Goal: Task Accomplishment & Management: Manage account settings

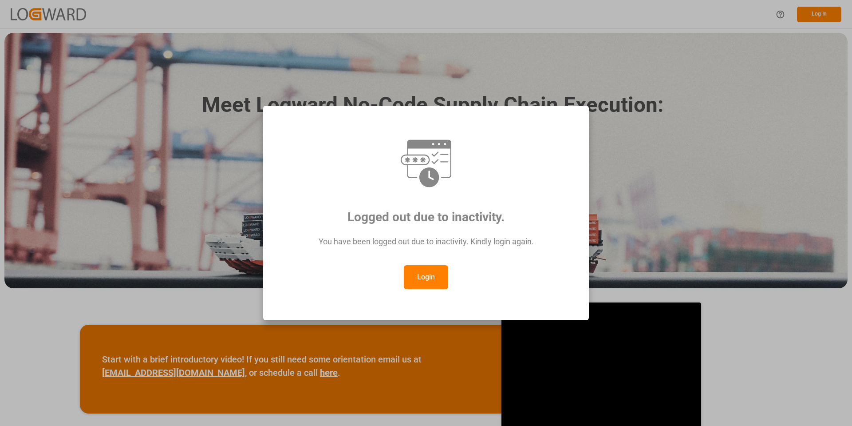
click at [418, 281] on button "Login" at bounding box center [426, 277] width 44 height 24
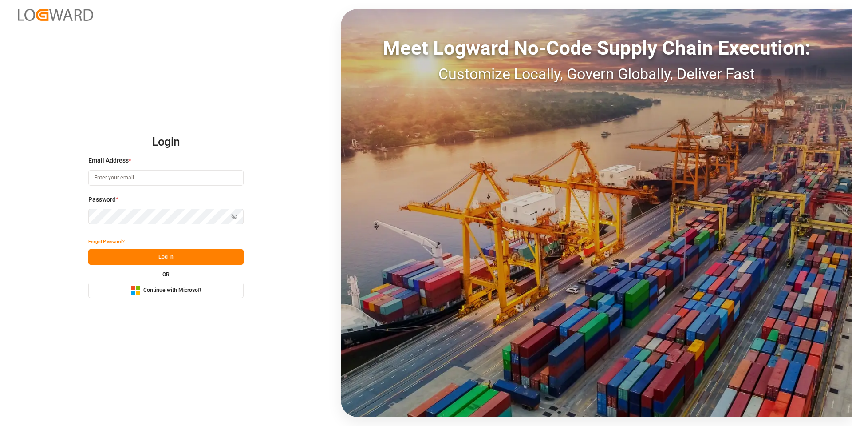
type input "mara-lynn.tan@leschaco.com"
click at [146, 258] on button "Log In" at bounding box center [165, 257] width 155 height 16
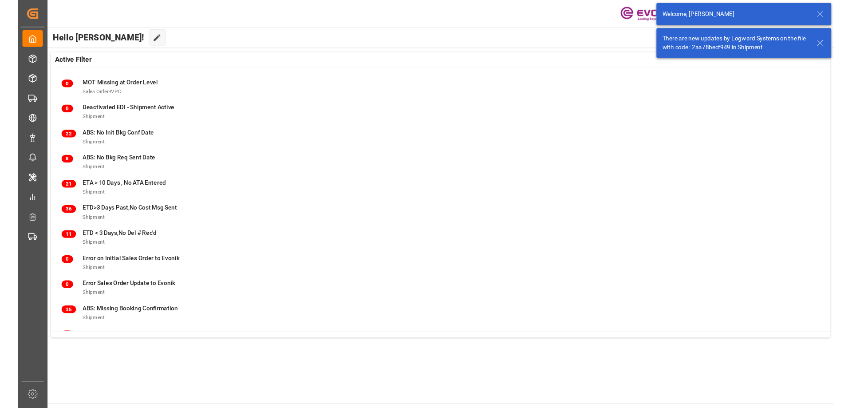
scroll to position [114, 0]
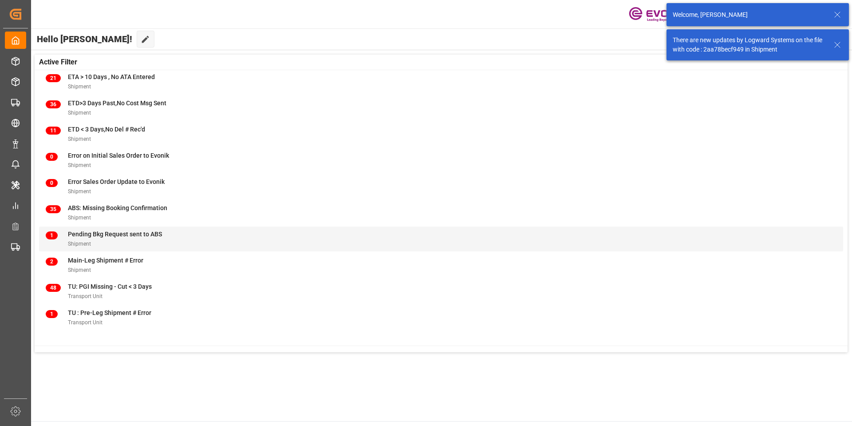
click at [182, 236] on div "1 Pending Bkg Request sent to ABS Shipment" at bounding box center [441, 239] width 791 height 19
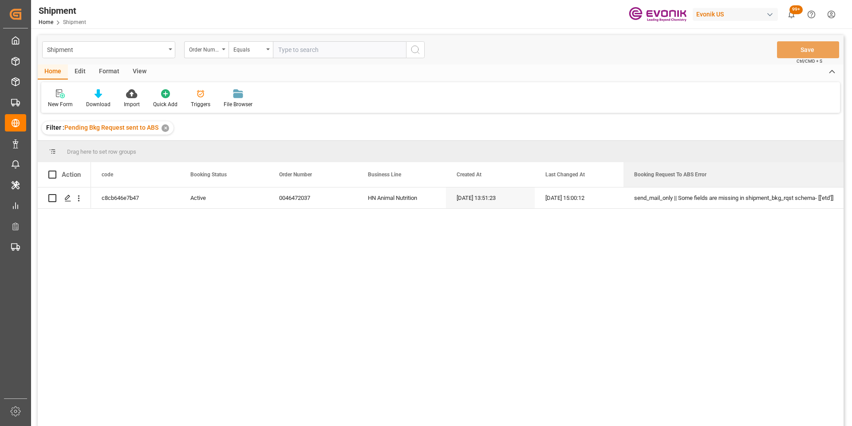
drag, startPoint x: 712, startPoint y: 175, endPoint x: 851, endPoint y: 180, distance: 139.0
click at [851, 180] on div "Shipment Home Shipment Evonik US 99+ Notifications Only show unread All Mark al…" at bounding box center [441, 213] width 820 height 426
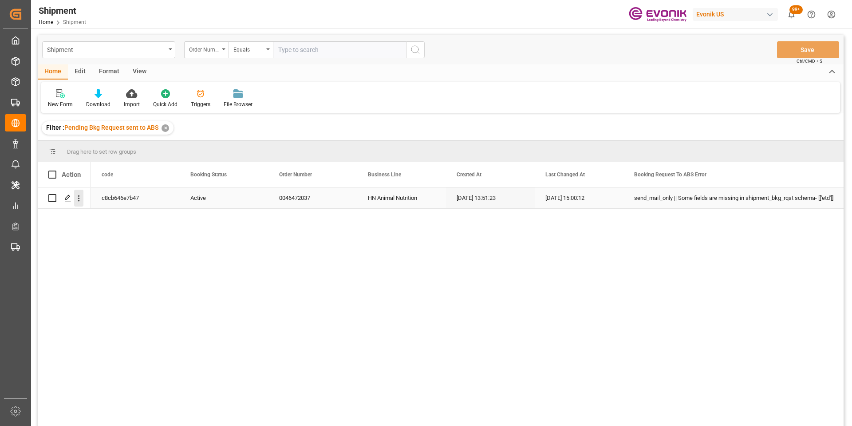
click at [75, 200] on icon "open menu" at bounding box center [78, 198] width 9 height 9
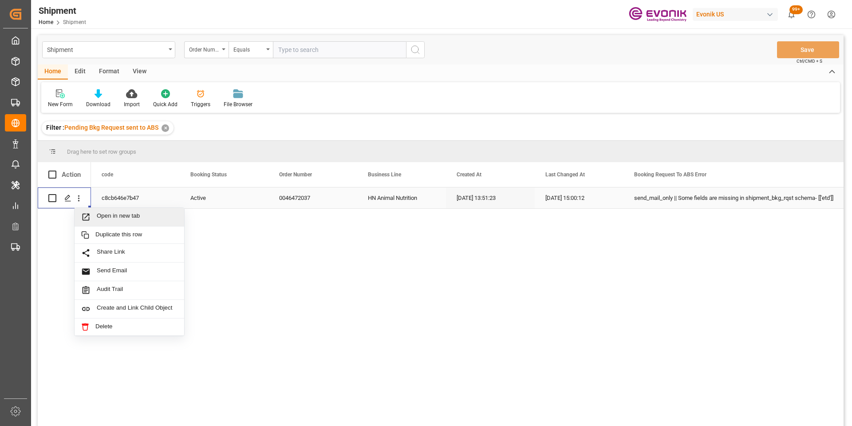
click at [86, 215] on icon "Press SPACE to select this row." at bounding box center [85, 216] width 9 height 9
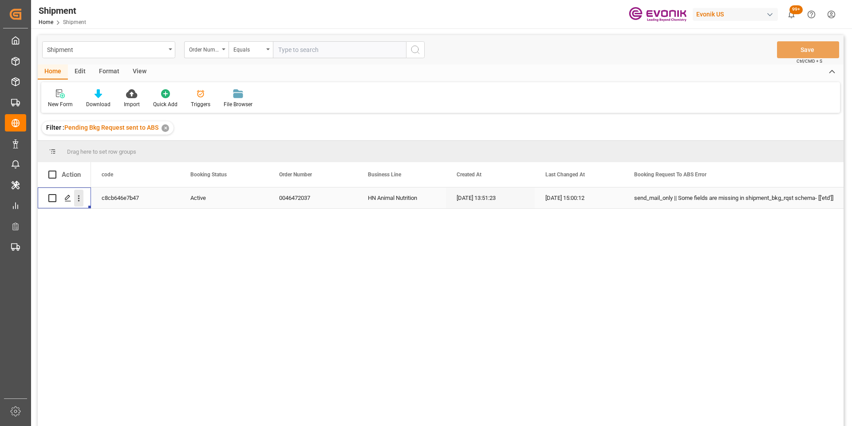
click at [77, 196] on icon "open menu" at bounding box center [78, 198] width 9 height 9
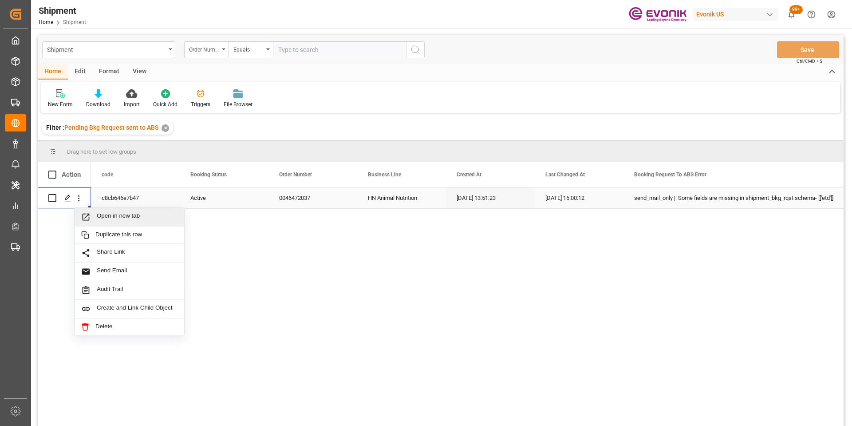
click at [98, 215] on span "Open in new tab" at bounding box center [137, 216] width 81 height 9
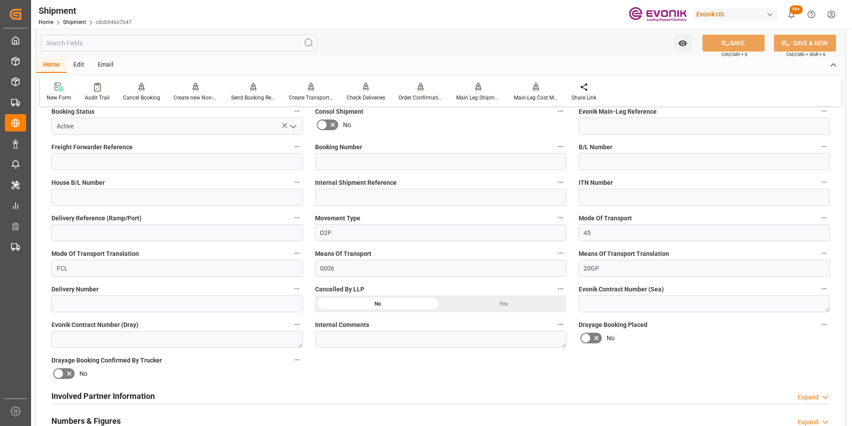
scroll to position [355, 0]
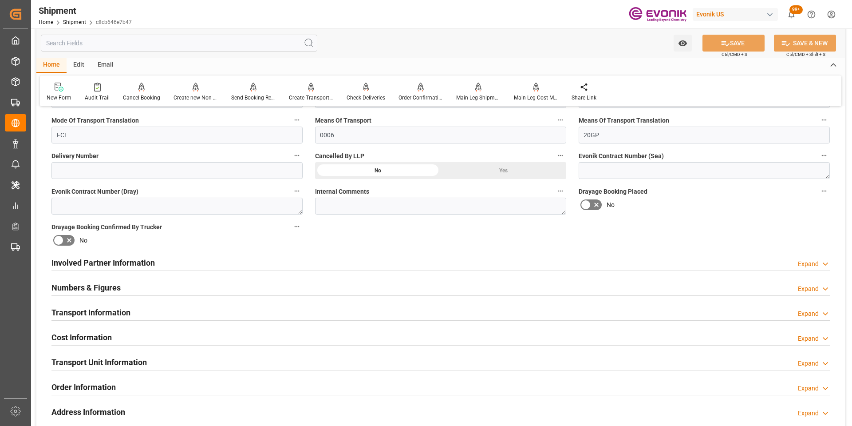
drag, startPoint x: 136, startPoint y: 311, endPoint x: 147, endPoint y: 300, distance: 15.7
click at [136, 311] on div "Transport Information Expand" at bounding box center [440, 311] width 779 height 17
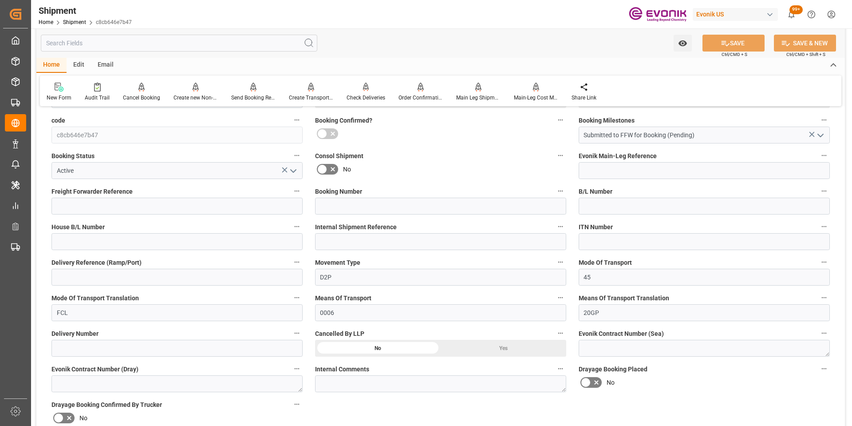
scroll to position [0, 0]
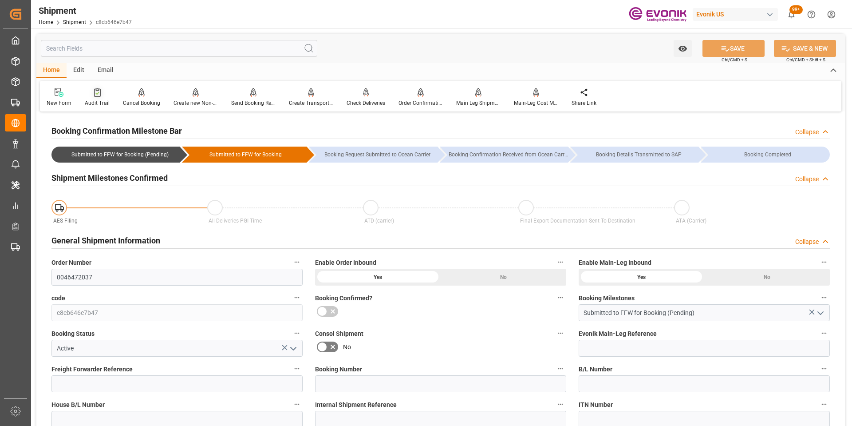
click at [97, 97] on div "Audit Trail" at bounding box center [97, 97] width 38 height 20
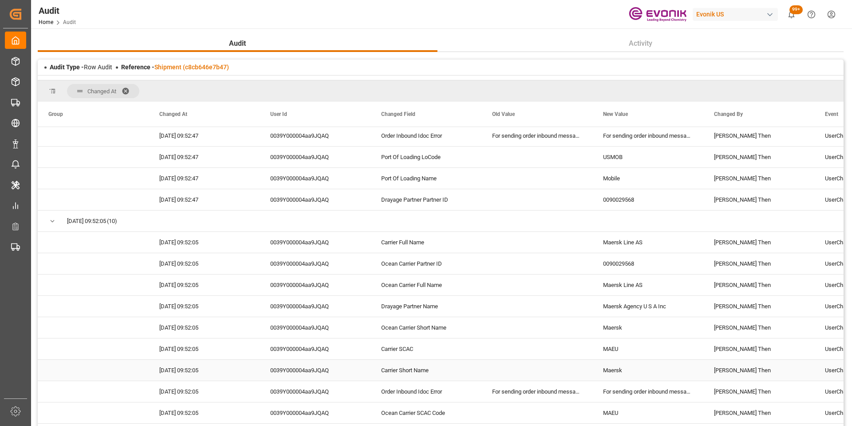
scroll to position [2253, 0]
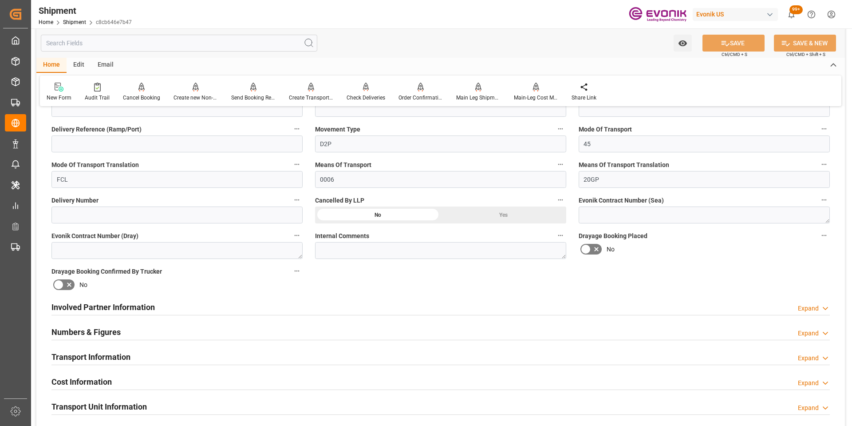
scroll to position [622, 0]
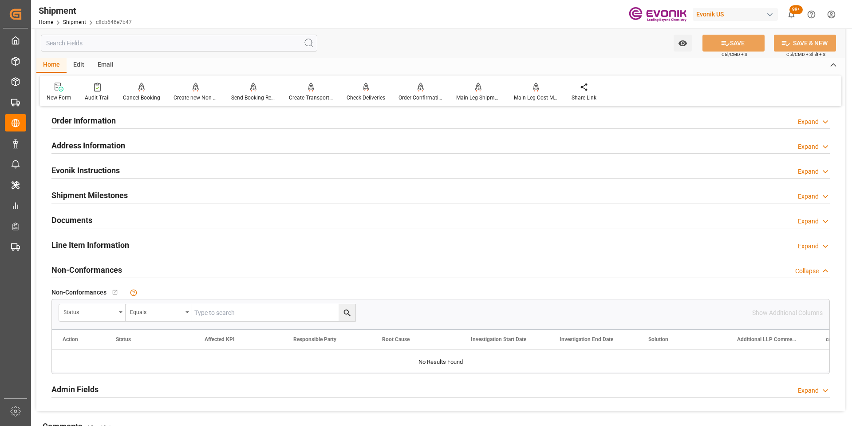
click at [162, 243] on div "Line Item Information Expand" at bounding box center [440, 244] width 779 height 17
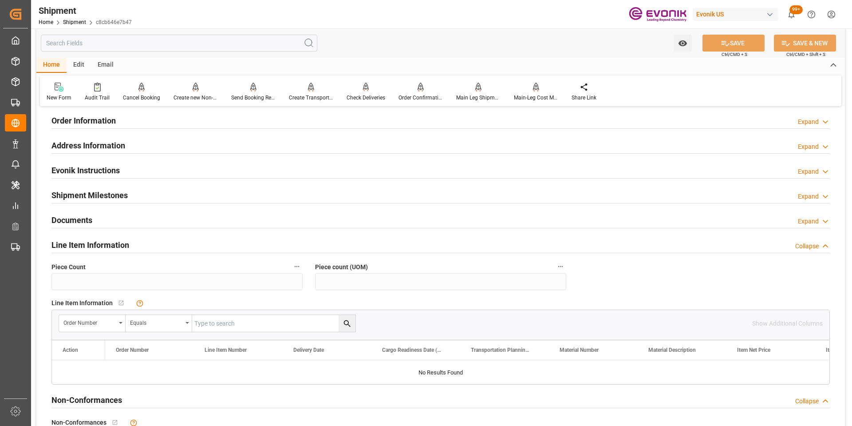
scroll to position [533, 0]
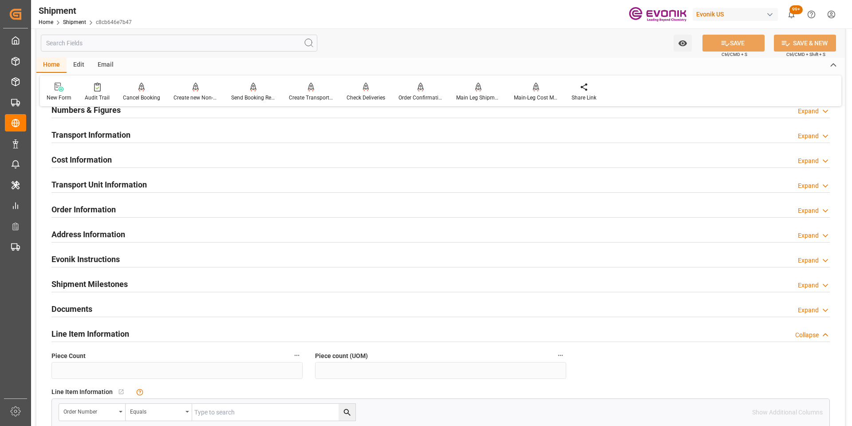
click at [111, 183] on h2 "Transport Unit Information" at bounding box center [98, 184] width 95 height 12
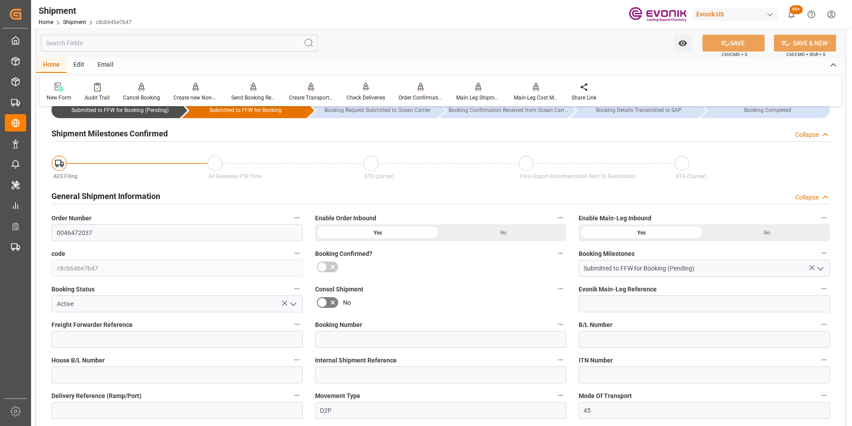
scroll to position [0, 0]
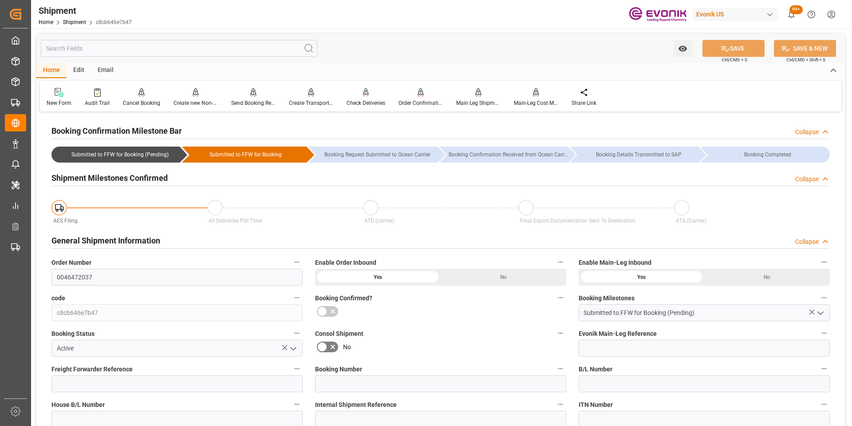
click at [293, 347] on icon "open menu" at bounding box center [293, 348] width 11 height 11
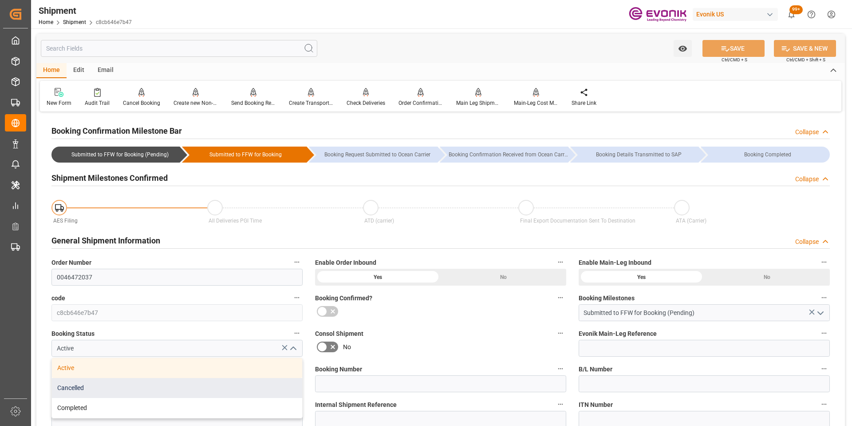
click at [203, 386] on div "Cancelled" at bounding box center [177, 388] width 250 height 20
type input "Cancelled"
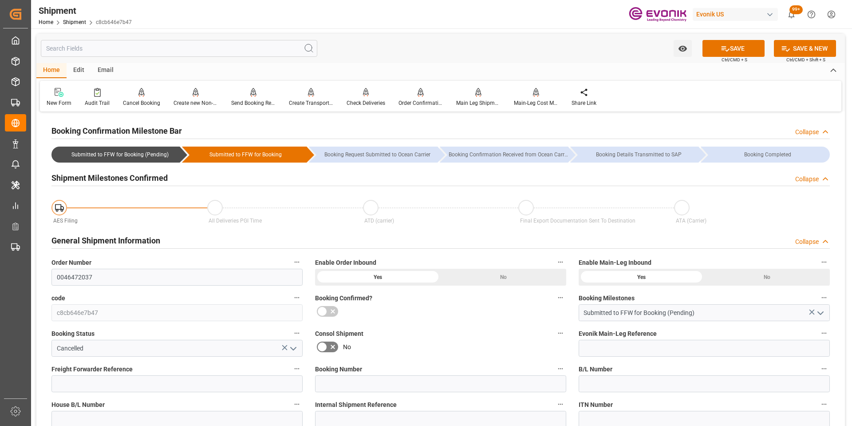
click at [400, 329] on label "Consol Shipment" at bounding box center [440, 333] width 251 height 12
click at [555, 329] on button "Consol Shipment" at bounding box center [561, 333] width 12 height 12
click at [715, 46] on div at bounding box center [426, 213] width 852 height 426
click at [749, 46] on button "SAVE" at bounding box center [734, 48] width 62 height 17
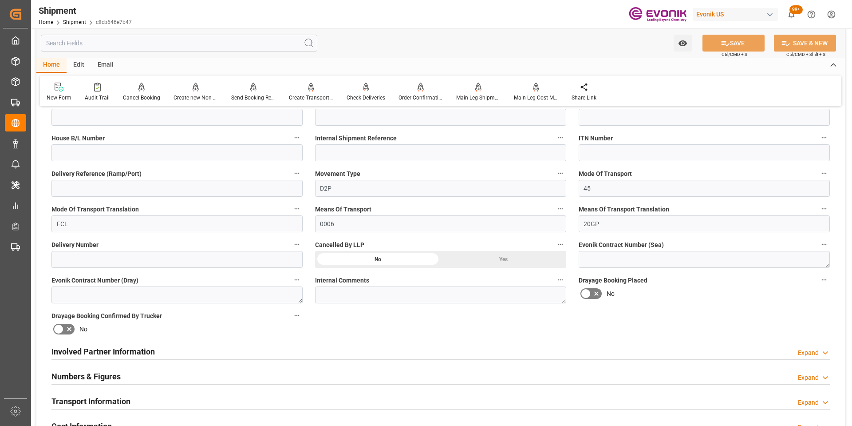
scroll to position [444, 0]
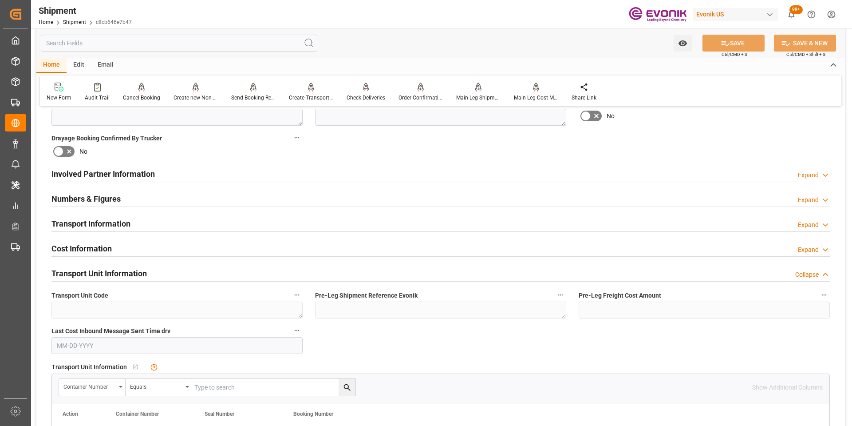
click at [147, 221] on div "Transport Information Expand" at bounding box center [440, 222] width 779 height 17
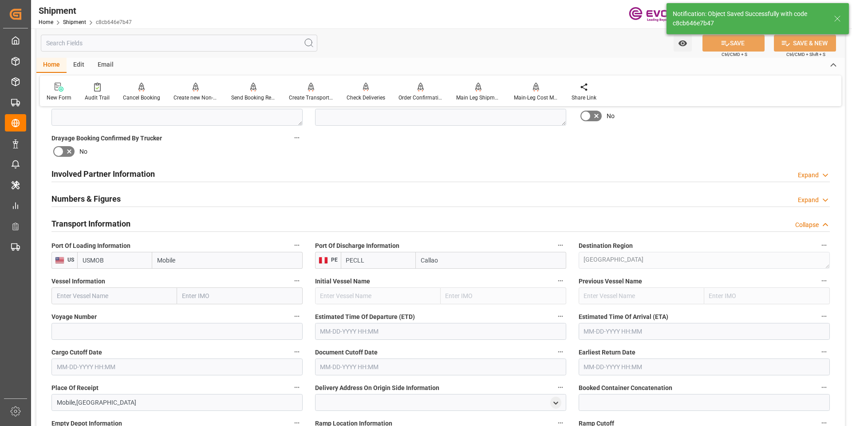
click at [147, 221] on div "Transport Information Collapse" at bounding box center [440, 222] width 779 height 17
click at [148, 223] on div "Transport Information Collapse" at bounding box center [440, 222] width 779 height 17
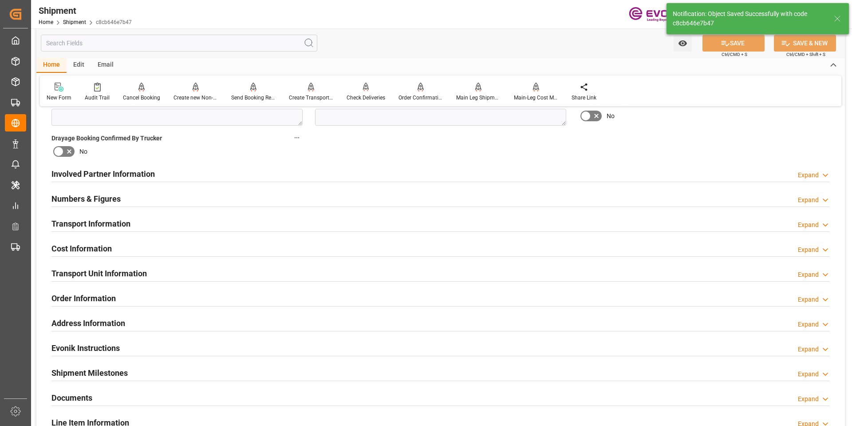
scroll to position [577, 0]
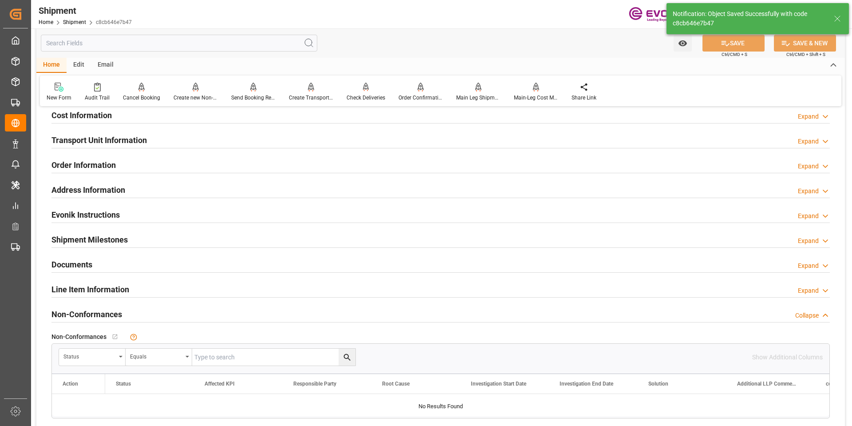
click at [119, 139] on h2 "Transport Unit Information" at bounding box center [98, 140] width 95 height 12
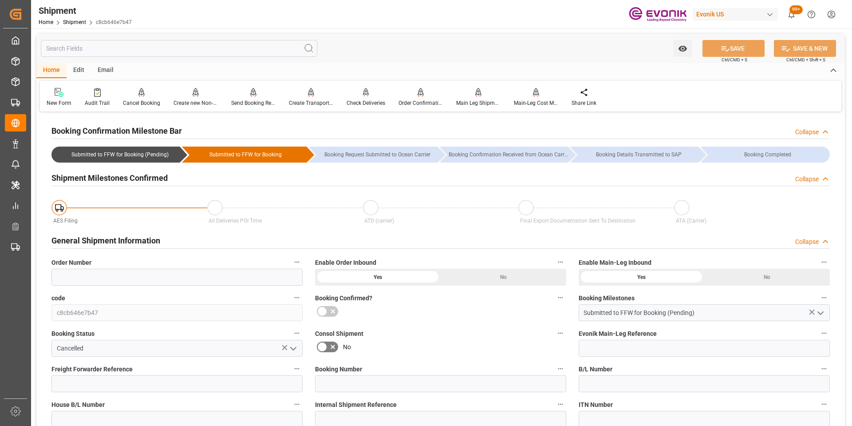
scroll to position [133, 0]
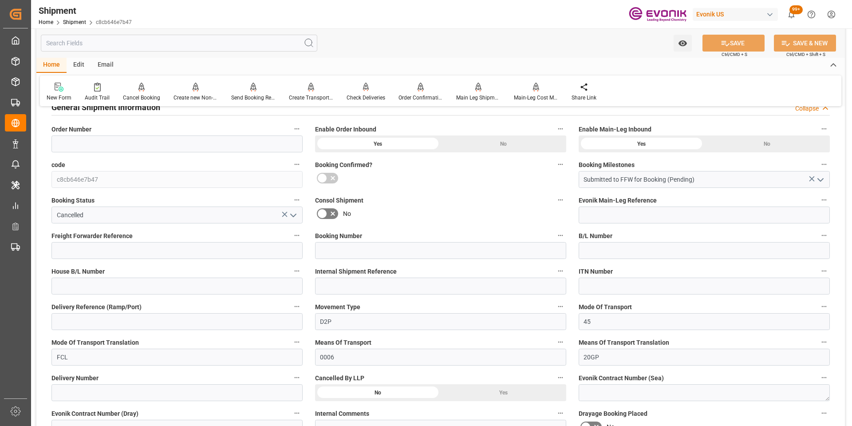
click at [473, 396] on div "Yes" at bounding box center [504, 392] width 126 height 17
click at [721, 40] on icon at bounding box center [725, 43] width 9 height 9
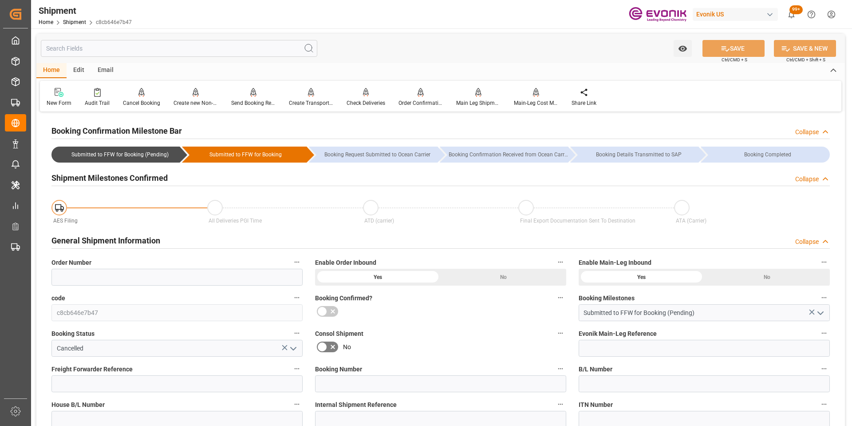
click at [450, 315] on div at bounding box center [440, 311] width 251 height 14
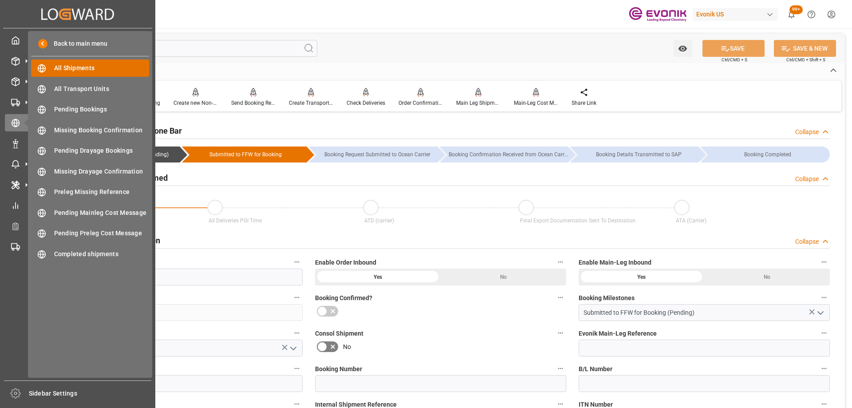
click at [81, 71] on span "All Shipments" at bounding box center [101, 67] width 95 height 9
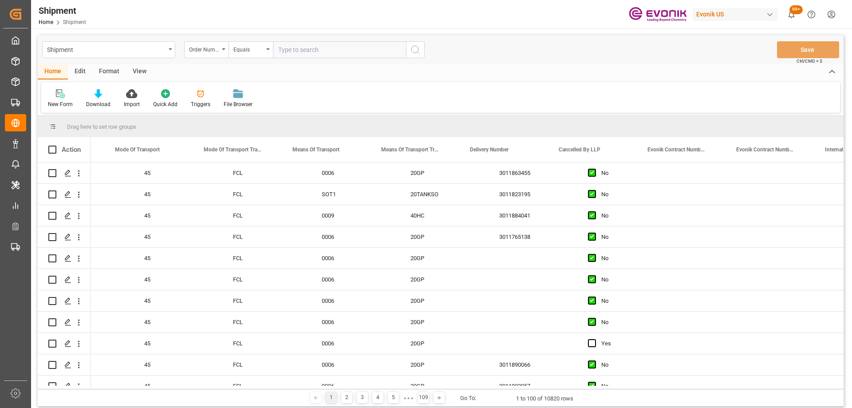
scroll to position [0, 1496]
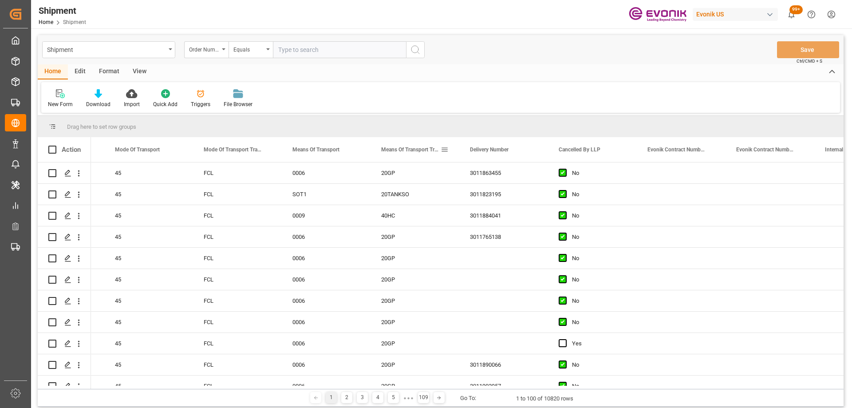
click at [444, 148] on span at bounding box center [445, 150] width 8 height 8
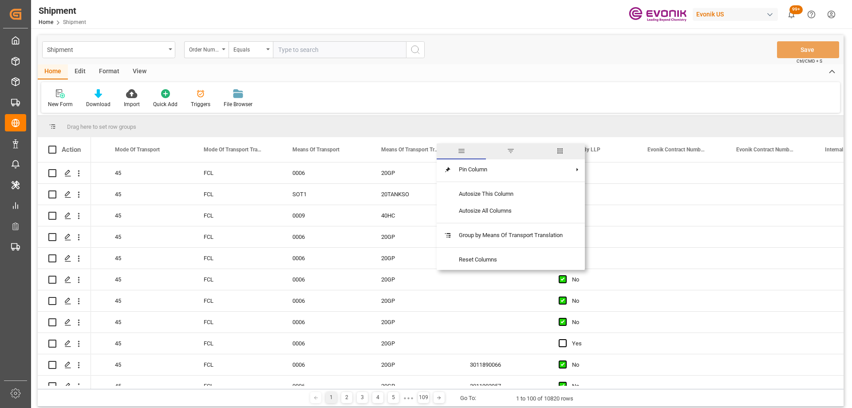
click at [515, 156] on span "filter" at bounding box center [510, 151] width 49 height 16
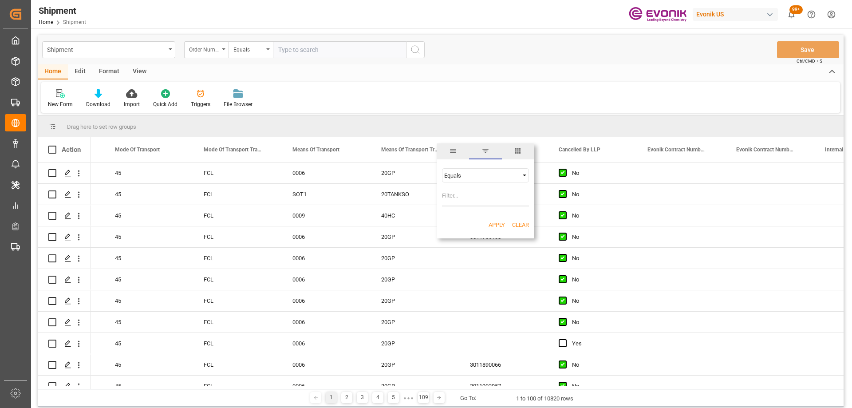
click at [496, 176] on div "Equals" at bounding box center [481, 175] width 75 height 7
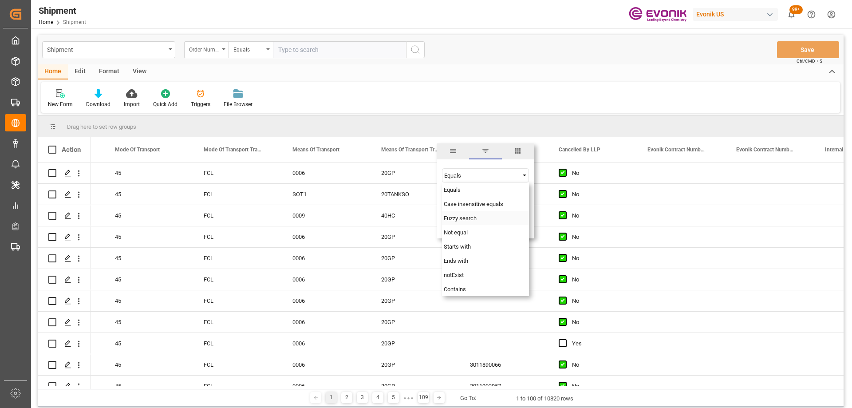
click at [468, 221] on span "Fuzzy search" at bounding box center [460, 218] width 33 height 7
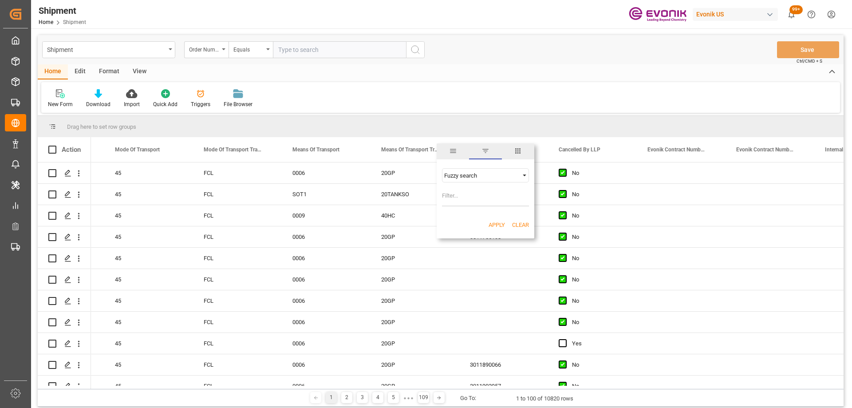
click at [474, 199] on input "Filter Value" at bounding box center [485, 198] width 87 height 18
type input "TANK"
click at [499, 225] on button "Apply" at bounding box center [497, 225] width 16 height 9
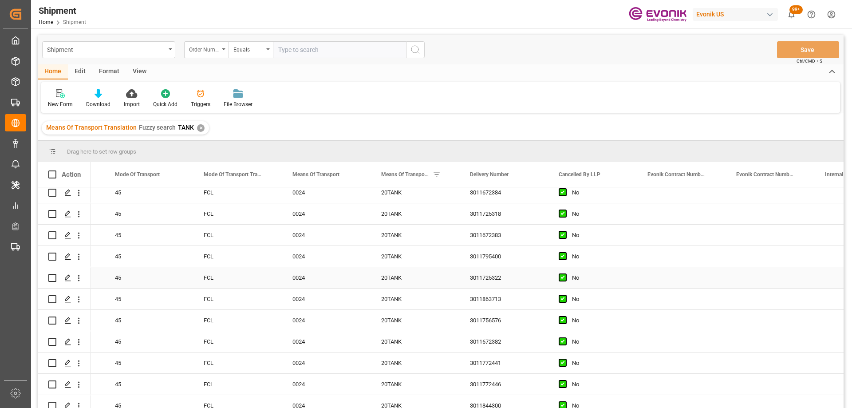
scroll to position [400, 0]
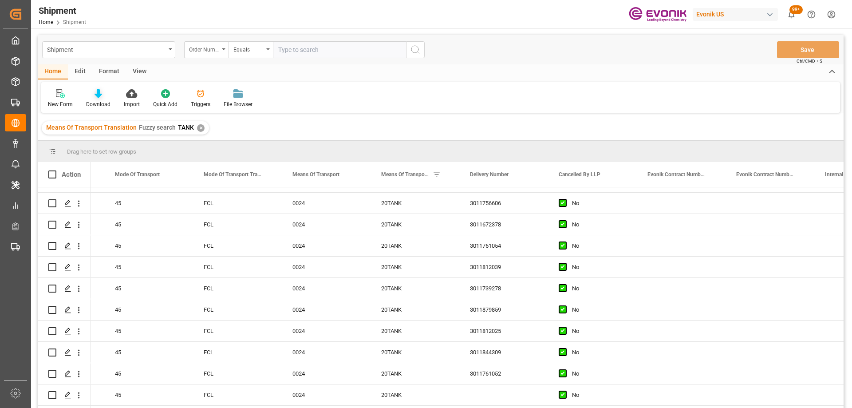
click at [95, 95] on icon at bounding box center [99, 93] width 8 height 9
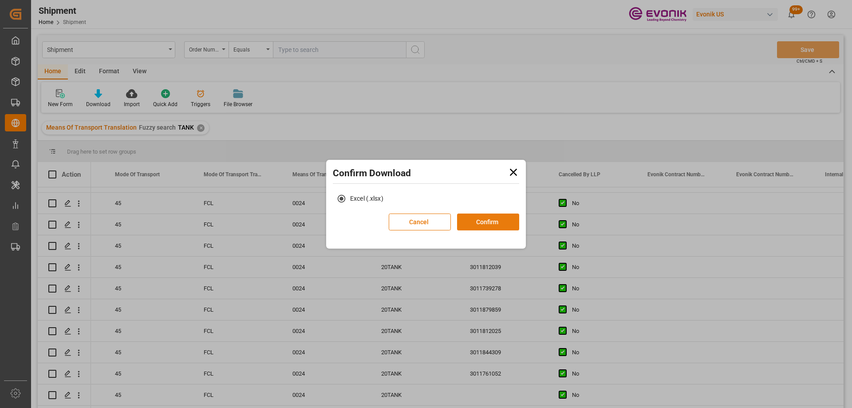
click at [477, 218] on button "Confirm" at bounding box center [488, 222] width 62 height 17
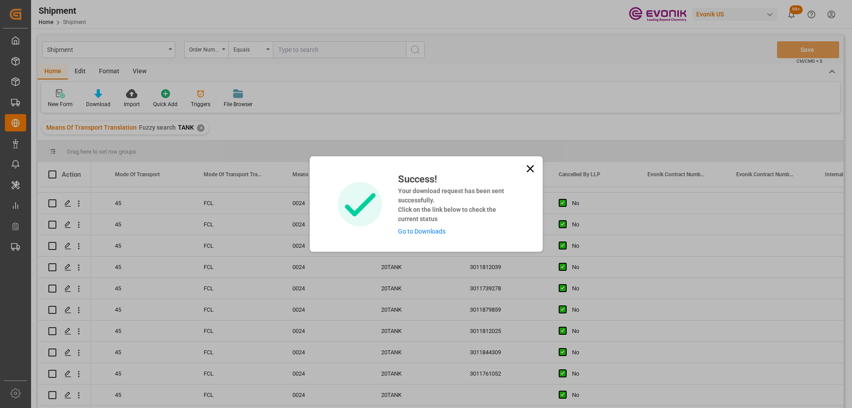
click at [431, 232] on link "Go to Downloads" at bounding box center [422, 231] width 48 height 7
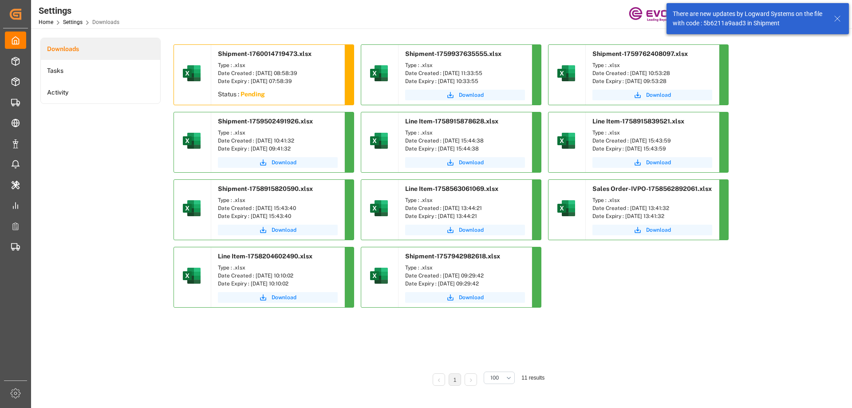
click at [135, 175] on div "Downloads Tasks Activity" at bounding box center [100, 218] width 120 height 360
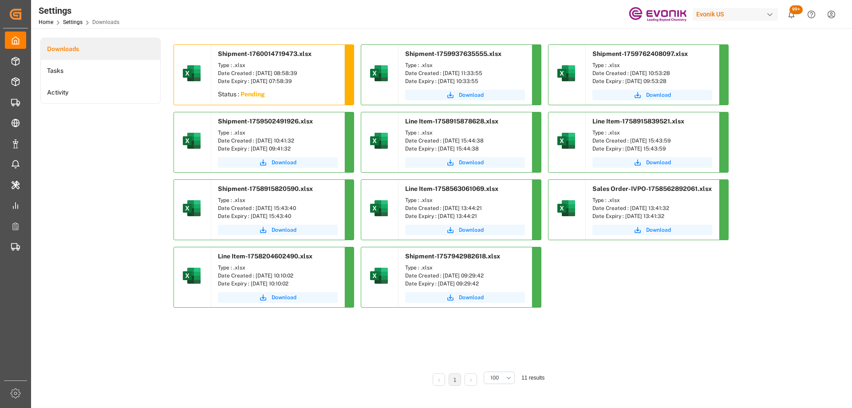
click at [120, 195] on div "Downloads Tasks Activity" at bounding box center [100, 218] width 120 height 360
click at [270, 98] on button "Download" at bounding box center [278, 95] width 120 height 11
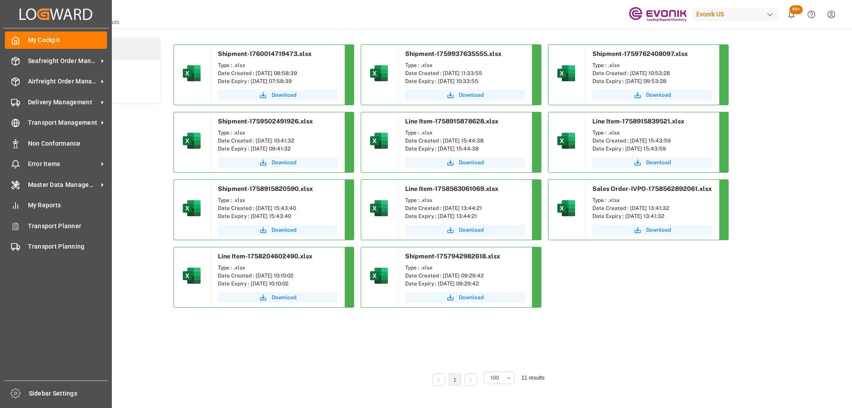
click at [278, 89] on div "Download" at bounding box center [277, 95] width 133 height 17
click at [22, 63] on div "Seafreight Order Management Seafreight Order Management" at bounding box center [56, 60] width 102 height 17
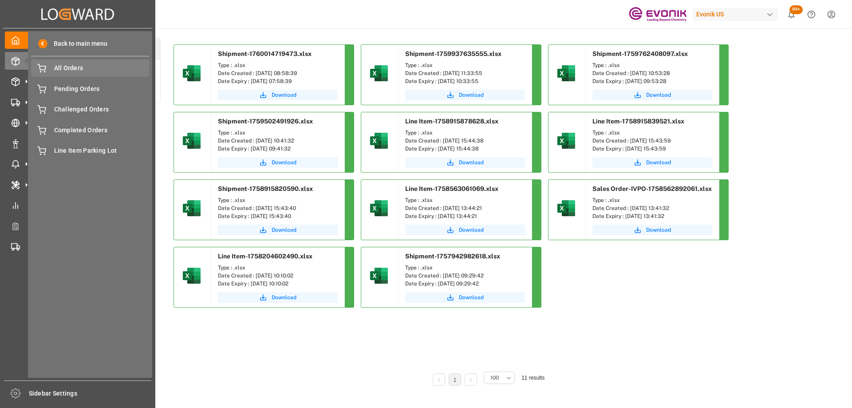
click at [69, 70] on span "All Orders" at bounding box center [101, 67] width 95 height 9
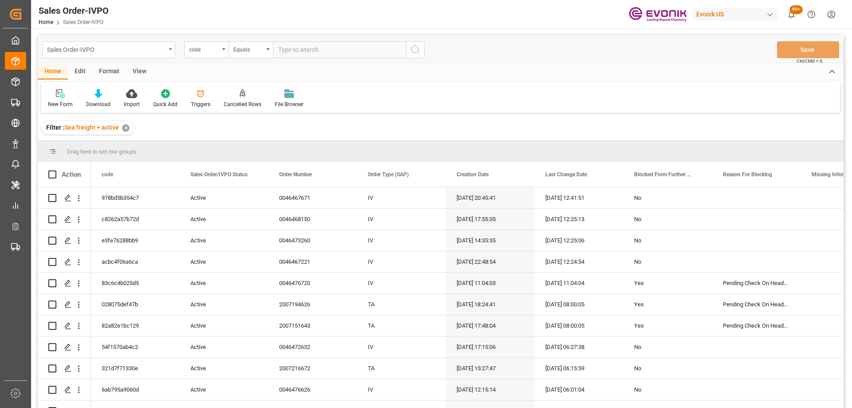
click at [120, 52] on div "Sales Order-IVPO" at bounding box center [106, 49] width 119 height 11
type input "shi"
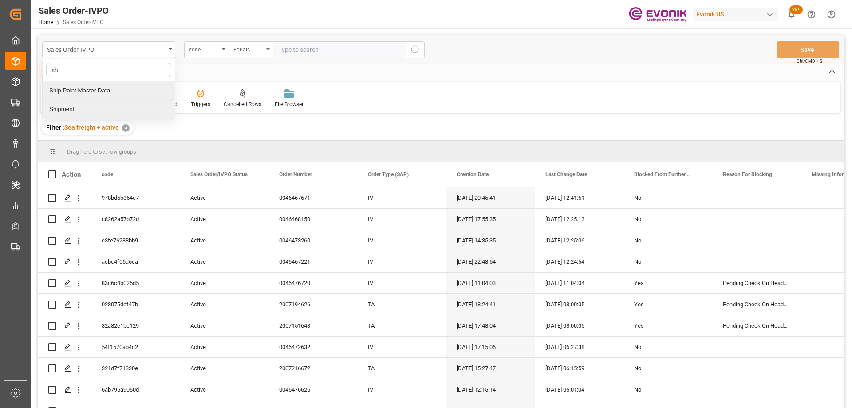
click at [79, 107] on div "Shipment" at bounding box center [109, 109] width 132 height 19
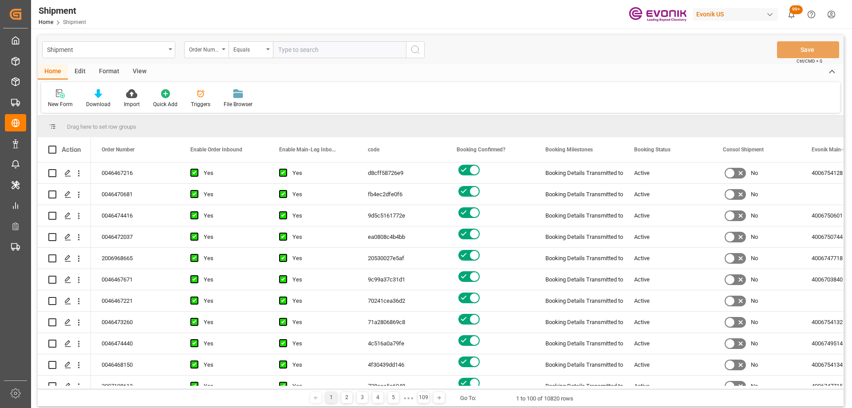
click at [325, 49] on input "text" at bounding box center [339, 49] width 133 height 17
paste input "0046465022"
type input "0046465022"
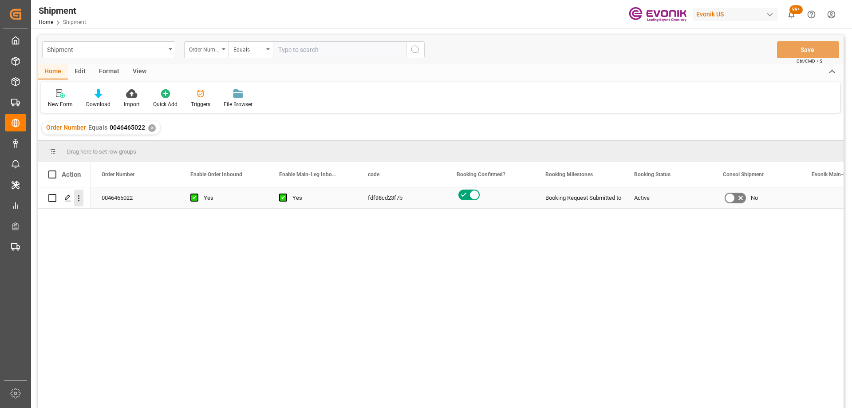
click at [80, 196] on icon "open menu" at bounding box center [78, 198] width 9 height 9
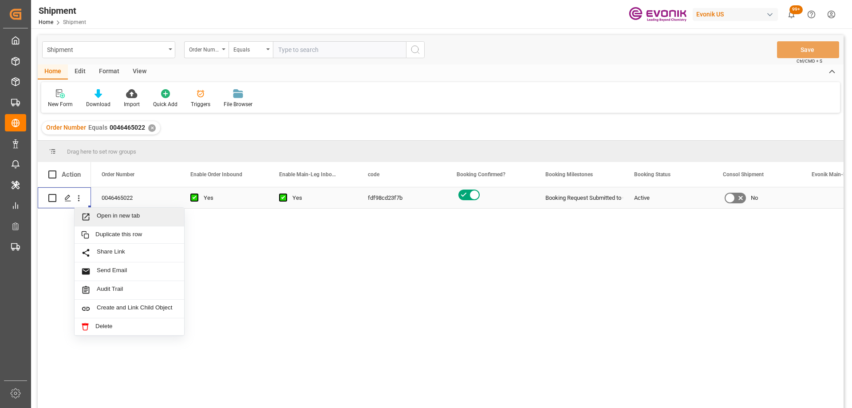
click at [93, 210] on div "Open in new tab" at bounding box center [130, 217] width 110 height 19
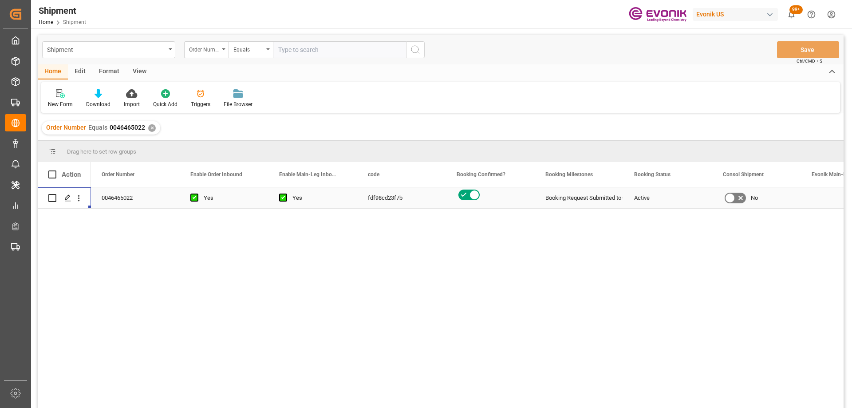
click at [135, 68] on div "View" at bounding box center [139, 71] width 27 height 15
click at [149, 127] on div "✕" at bounding box center [152, 128] width 8 height 8
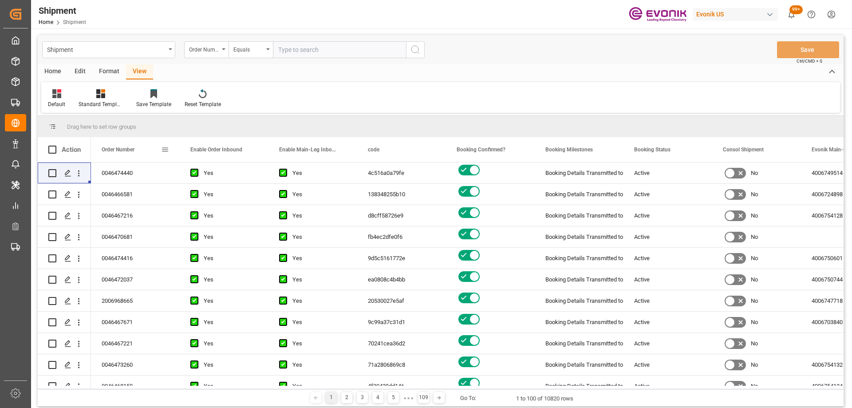
click at [165, 145] on div "Order Number" at bounding box center [135, 149] width 67 height 25
click at [166, 149] on span at bounding box center [165, 150] width 8 height 8
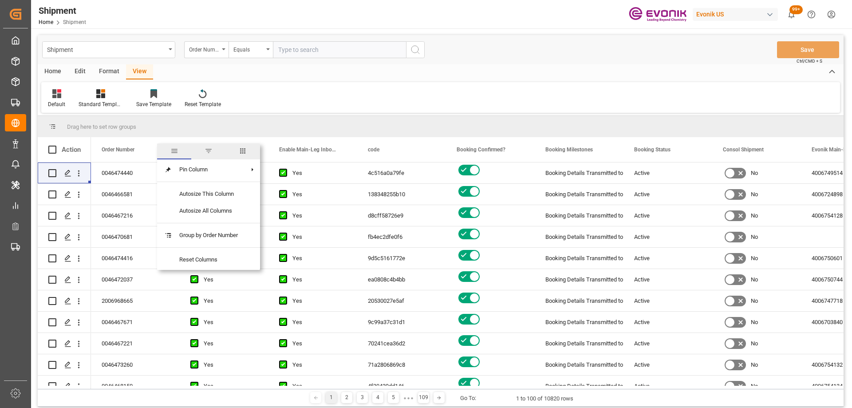
click at [242, 148] on span "columns" at bounding box center [243, 151] width 8 height 8
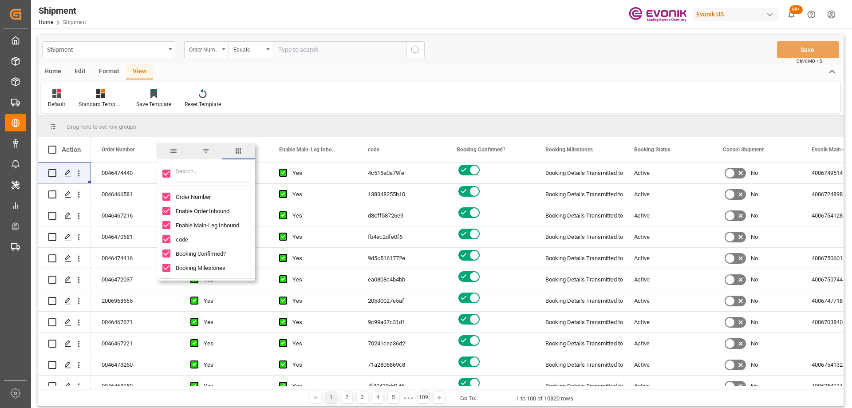
click at [170, 178] on div at bounding box center [206, 173] width 98 height 25
click at [166, 175] on input "Toggle Select All Columns" at bounding box center [166, 174] width 8 height 8
checkbox input "false"
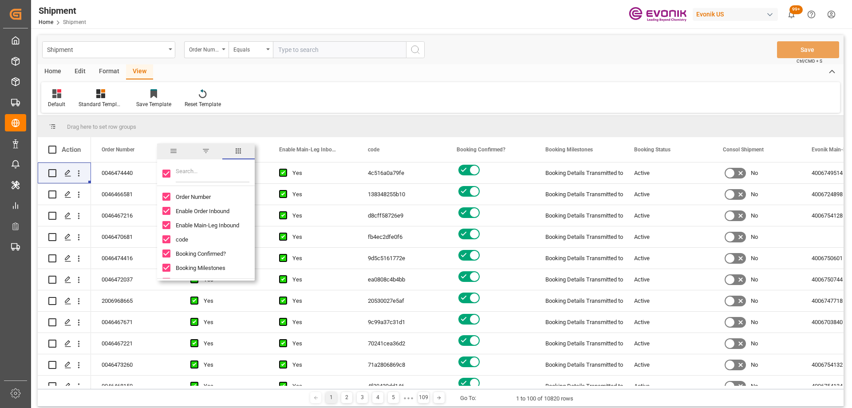
checkbox input "false"
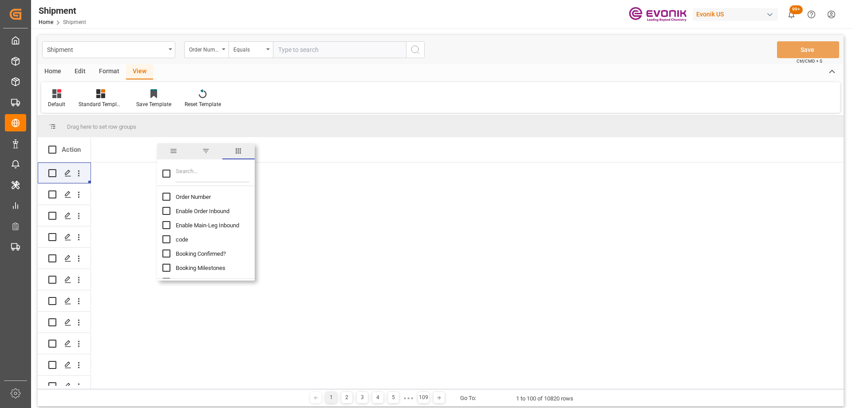
click at [169, 194] on input "Order Number column toggle visibility (hidden)" at bounding box center [166, 197] width 8 height 8
checkbox input "true"
checkbox input "false"
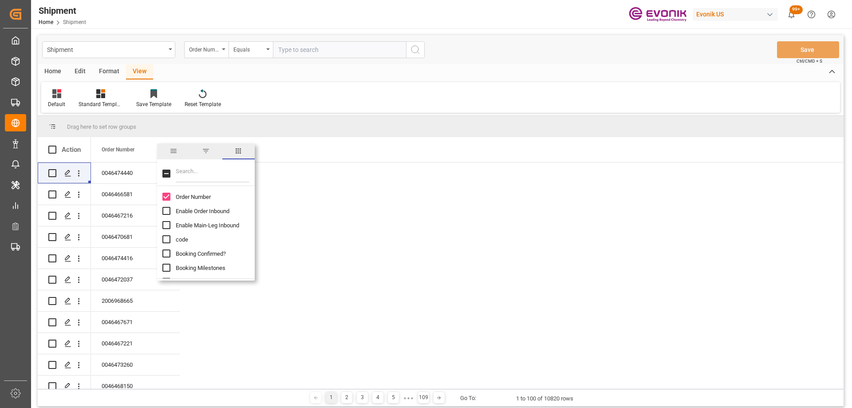
click at [183, 174] on input "Filter Columns Input" at bounding box center [213, 174] width 74 height 18
type input "c"
checkbox input "false"
type input "carri"
click at [166, 196] on input "Ocean Carrier SCAC Code column toggle visibility (hidden)" at bounding box center [166, 197] width 8 height 8
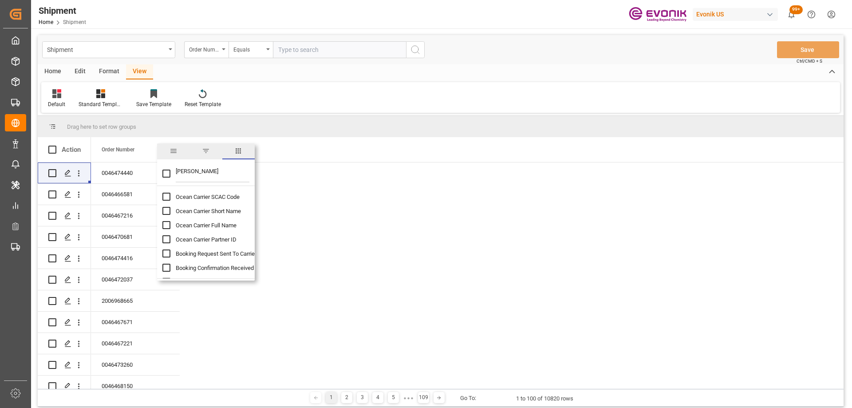
checkbox input "true"
checkbox input "false"
click at [166, 196] on input "Ocean Carrier SCAC Code column toggle visibility (visible)" at bounding box center [166, 197] width 8 height 8
checkbox input "false"
click at [166, 226] on input "Ocean Carrier Full Name column toggle visibility (hidden)" at bounding box center [166, 225] width 8 height 8
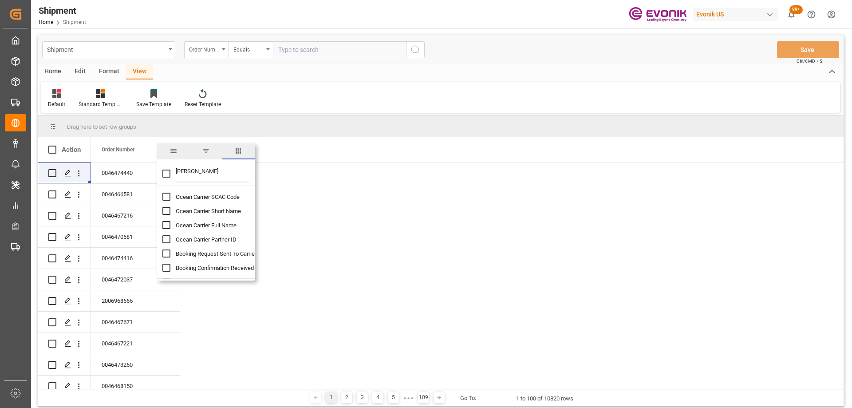
checkbox input "true"
checkbox input "false"
click at [212, 167] on input "carri" at bounding box center [213, 174] width 74 height 18
drag, startPoint x: 211, startPoint y: 172, endPoint x: 140, endPoint y: 166, distance: 70.9
click at [140, 166] on div "Drag here to set row groups Drag here to set column labels Action Order Number …" at bounding box center [441, 252] width 806 height 273
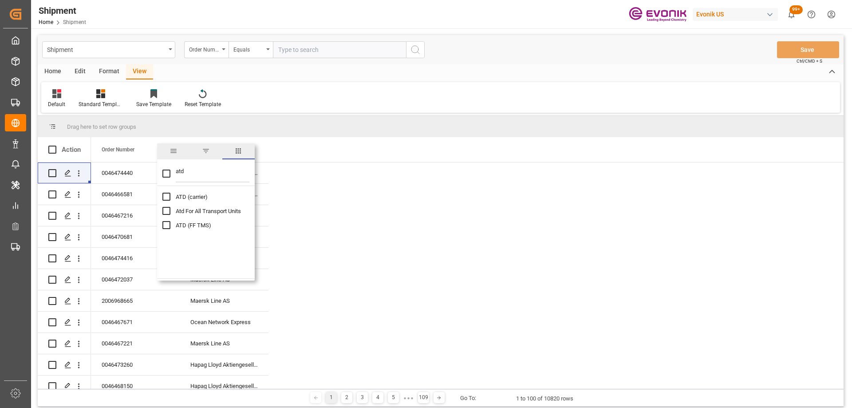
type input "atd"
click at [163, 196] on input "ATD (carrier) column toggle visibility (hidden)" at bounding box center [166, 197] width 8 height 8
checkbox input "true"
checkbox input "false"
drag, startPoint x: 216, startPoint y: 177, endPoint x: 171, endPoint y: 176, distance: 44.9
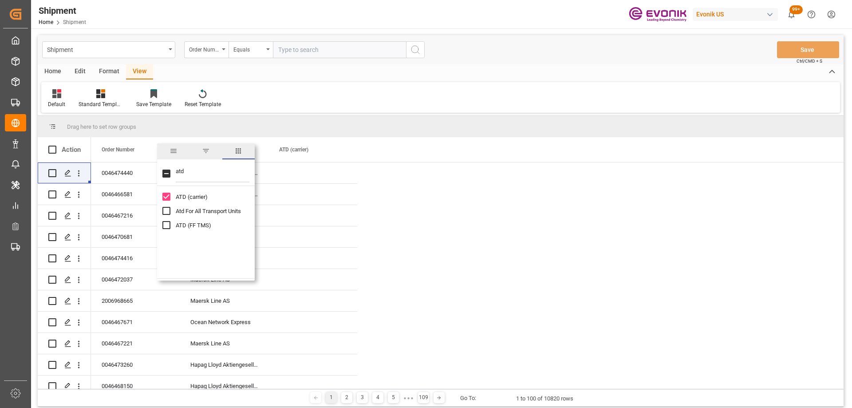
click at [171, 176] on div "atd" at bounding box center [206, 173] width 98 height 25
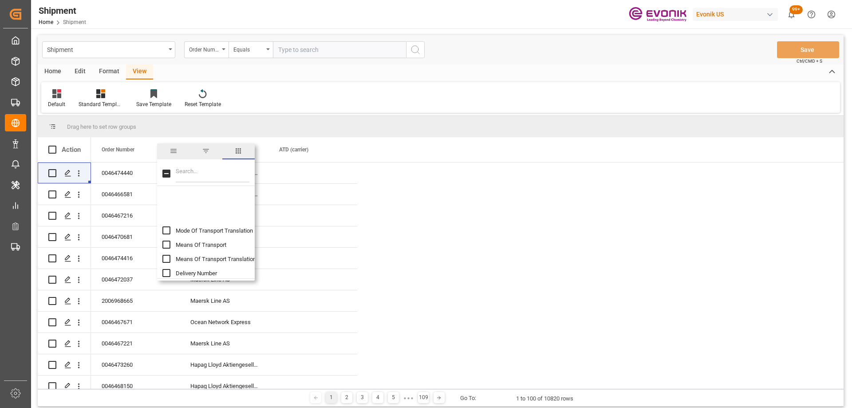
scroll to position [266, 0]
click at [168, 200] on input "Means Of Transport column toggle visibility (hidden)" at bounding box center [166, 200] width 8 height 8
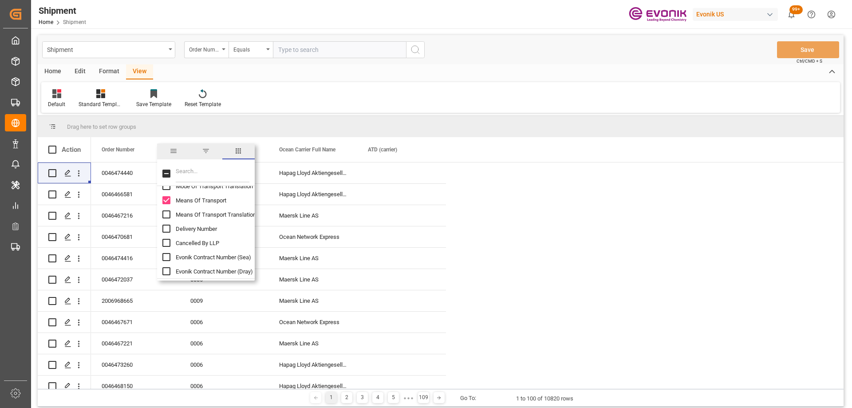
click at [168, 200] on input "Means Of Transport column toggle visibility (visible)" at bounding box center [166, 200] width 8 height 8
checkbox input "false"
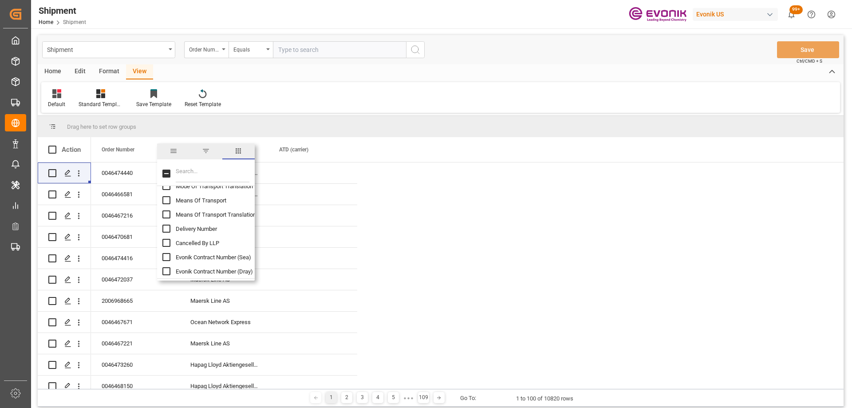
click at [167, 216] on input "Means Of Transport Translation column toggle visibility (hidden)" at bounding box center [166, 214] width 8 height 8
checkbox input "true"
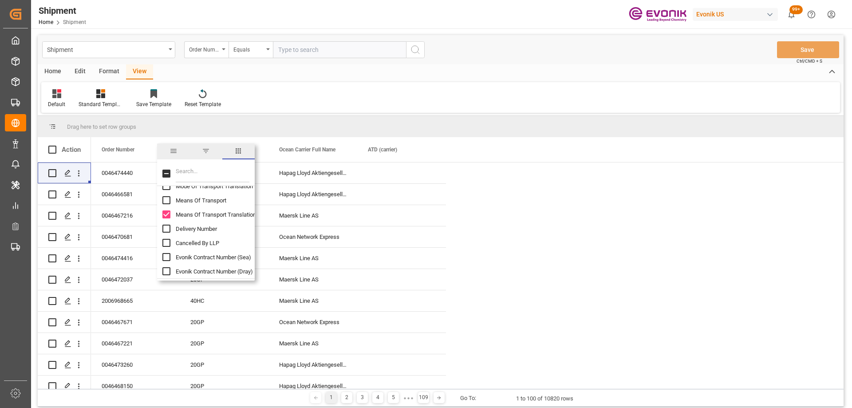
click at [192, 175] on input "Filter Columns Input" at bounding box center [213, 174] width 74 height 18
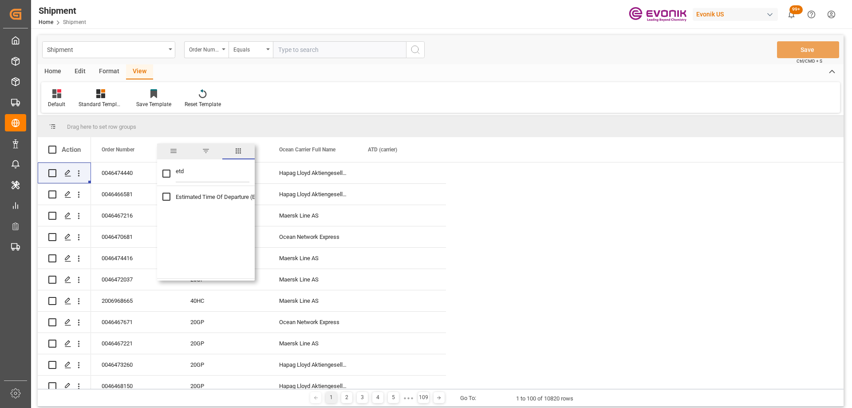
type input "etd"
click at [166, 196] on input "Estimated Time Of Departure (ETD) column toggle visibility (hidden)" at bounding box center [166, 197] width 8 height 8
checkbox input "true"
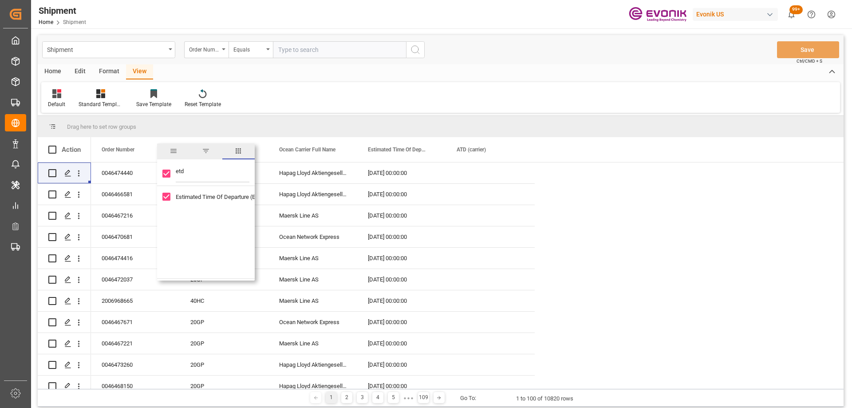
checkbox input "true"
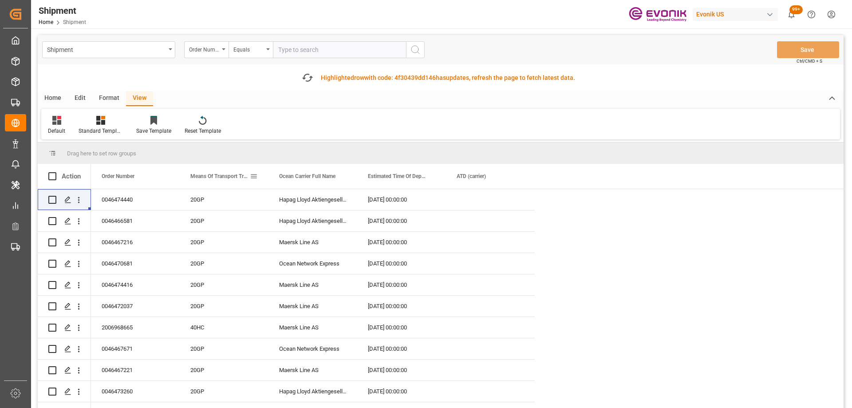
click at [253, 173] on span at bounding box center [254, 176] width 8 height 8
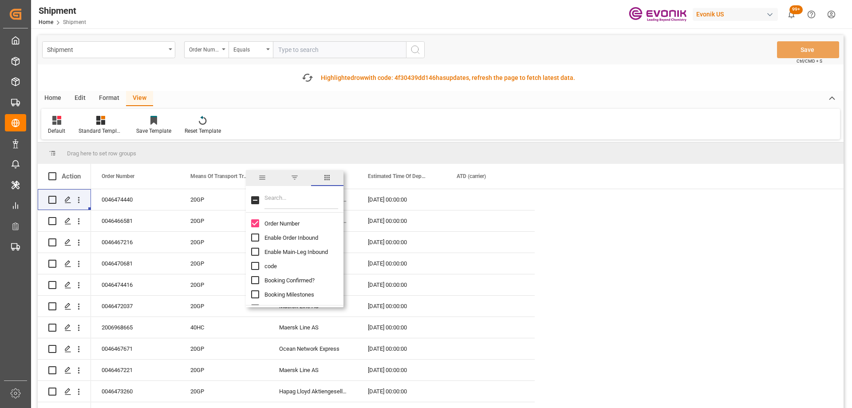
click at [258, 179] on span "general" at bounding box center [262, 178] width 8 height 8
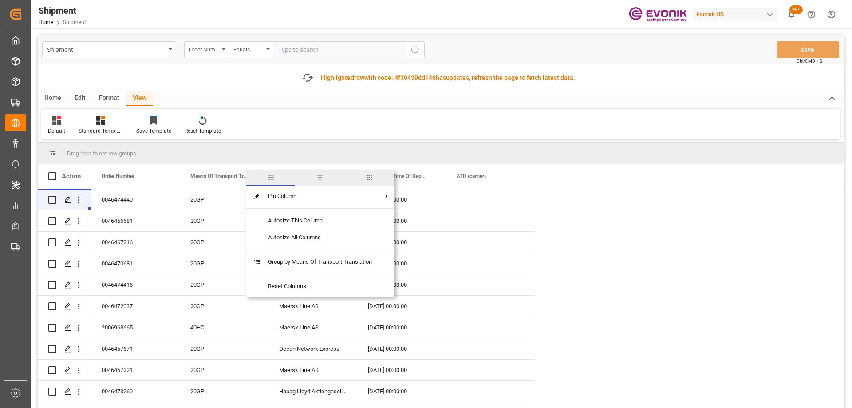
click at [324, 177] on span "filter" at bounding box center [320, 178] width 8 height 8
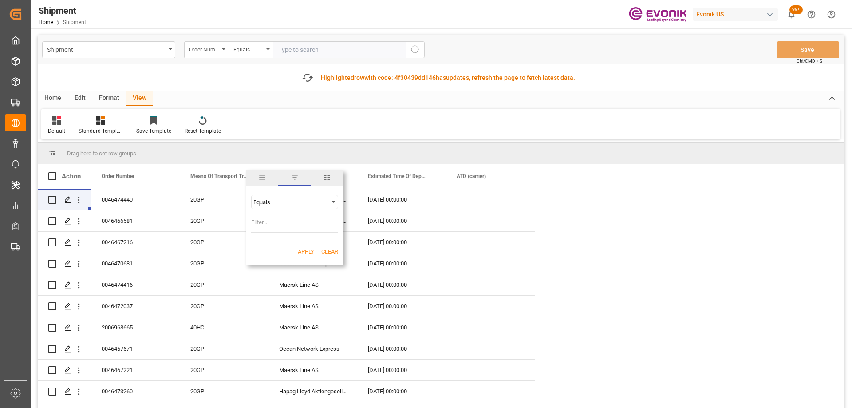
click at [297, 200] on div "Equals" at bounding box center [290, 202] width 75 height 7
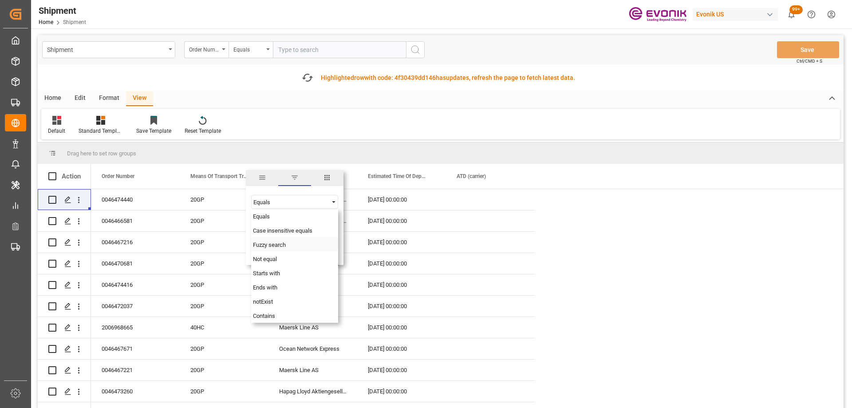
click at [284, 242] on span "Fuzzy search" at bounding box center [269, 244] width 33 height 7
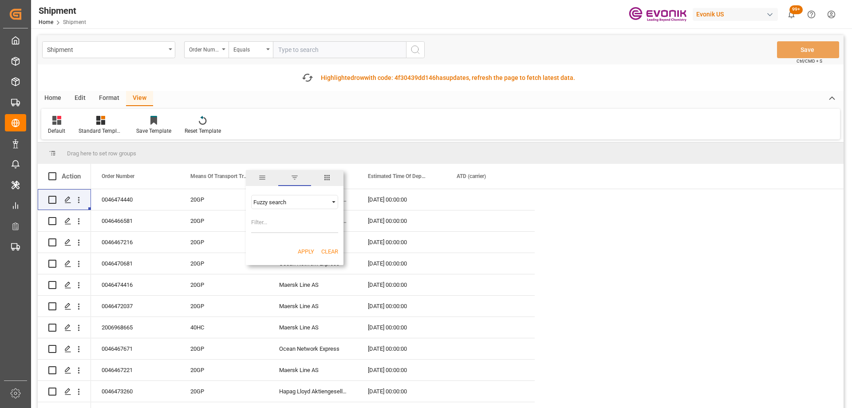
click at [270, 215] on input "Filter Value" at bounding box center [294, 224] width 87 height 18
type input "TANK"
click at [308, 253] on button "Apply" at bounding box center [306, 251] width 16 height 9
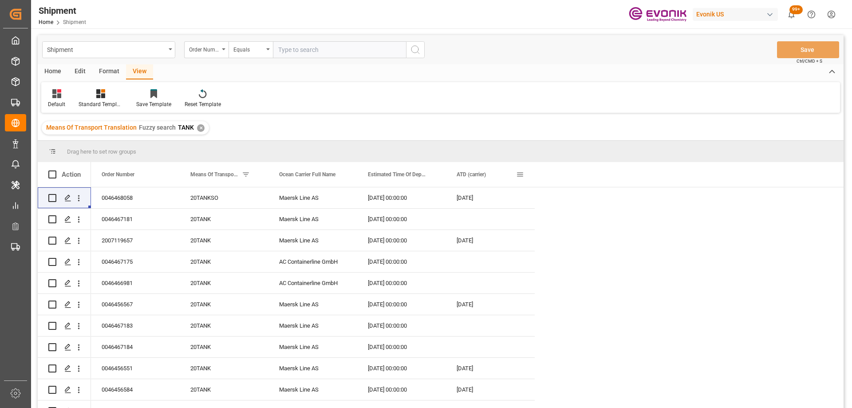
click at [520, 175] on span at bounding box center [520, 174] width 8 height 8
click at [594, 200] on div "Equals" at bounding box center [557, 200] width 75 height 7
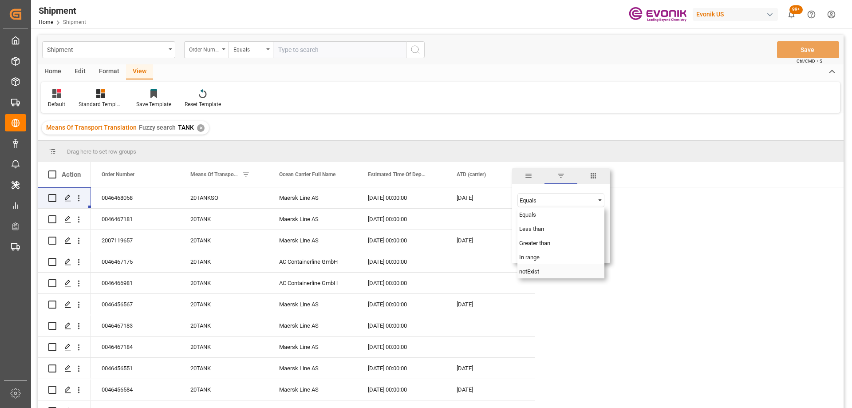
click at [562, 269] on div "notExist" at bounding box center [561, 271] width 87 height 14
click at [574, 252] on button "Apply" at bounding box center [572, 249] width 16 height 9
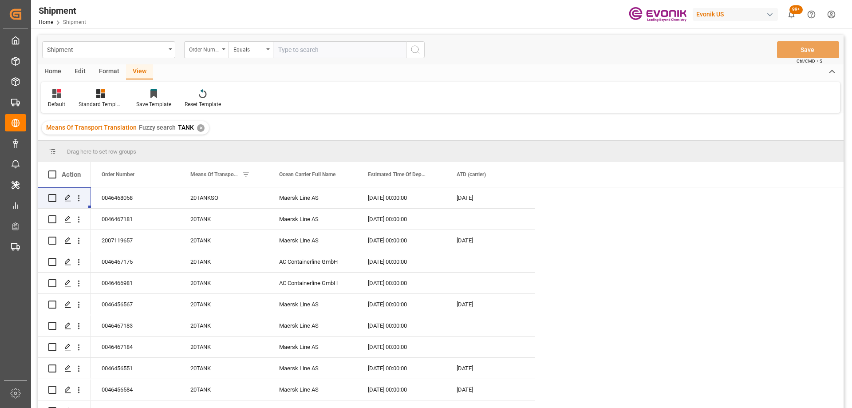
click at [108, 71] on div "Format" at bounding box center [109, 71] width 34 height 15
click at [87, 67] on div "Edit" at bounding box center [80, 71] width 24 height 15
click at [59, 69] on div "Home" at bounding box center [53, 71] width 30 height 15
click at [100, 98] on icon at bounding box center [99, 93] width 8 height 9
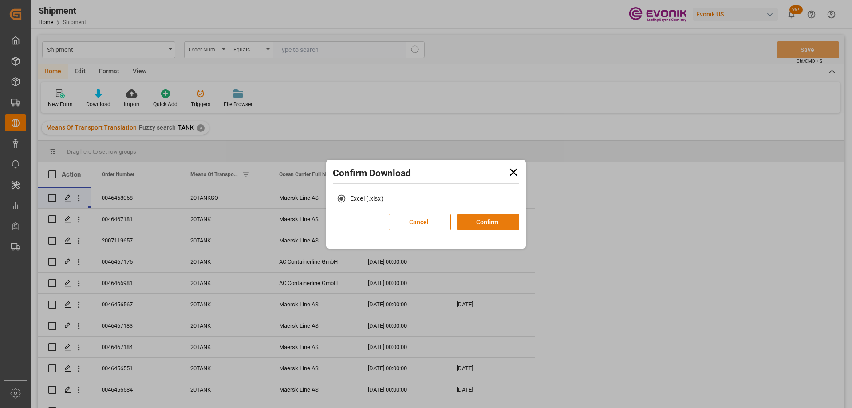
click at [505, 220] on button "Confirm" at bounding box center [488, 222] width 62 height 17
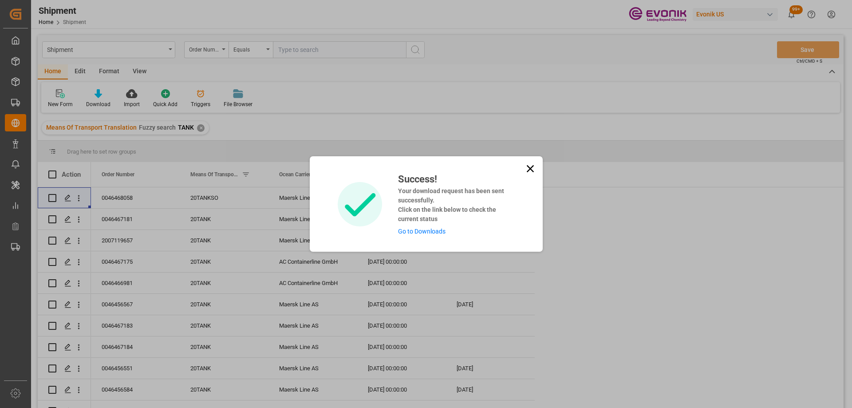
click at [402, 228] on link "Go to Downloads" at bounding box center [422, 231] width 48 height 7
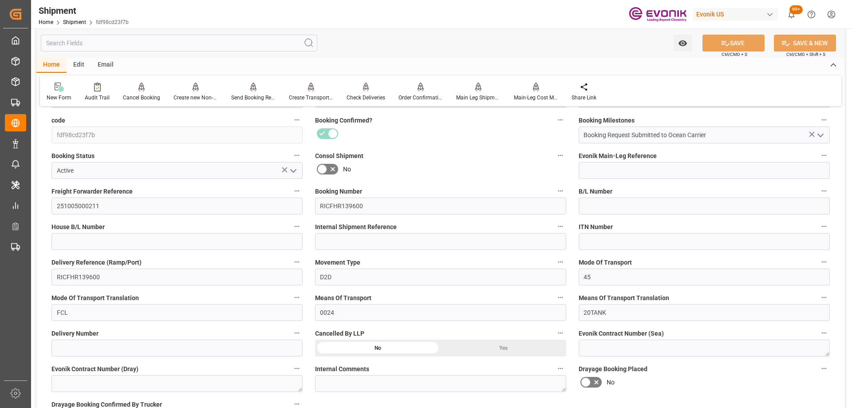
scroll to position [400, 0]
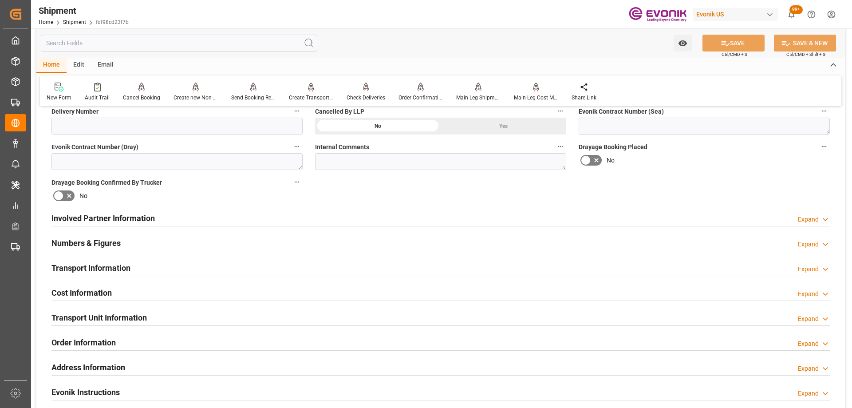
click at [135, 223] on h2 "Involved Partner Information" at bounding box center [102, 218] width 103 height 12
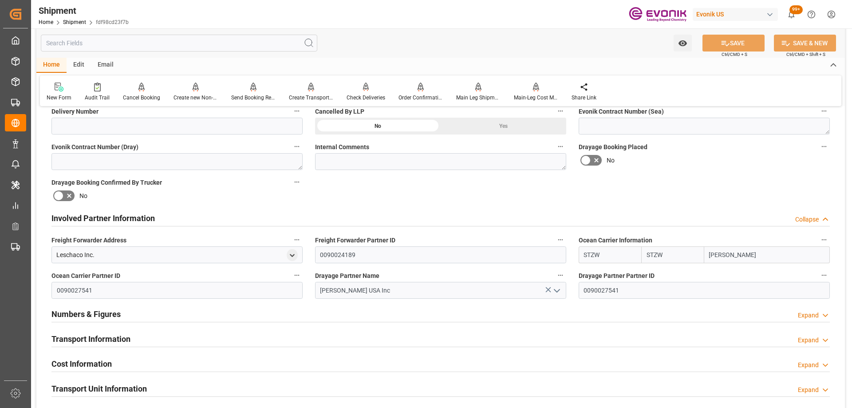
click at [560, 236] on icon "button" at bounding box center [560, 239] width 7 height 7
click at [562, 238] on icon at bounding box center [566, 239] width 9 height 9
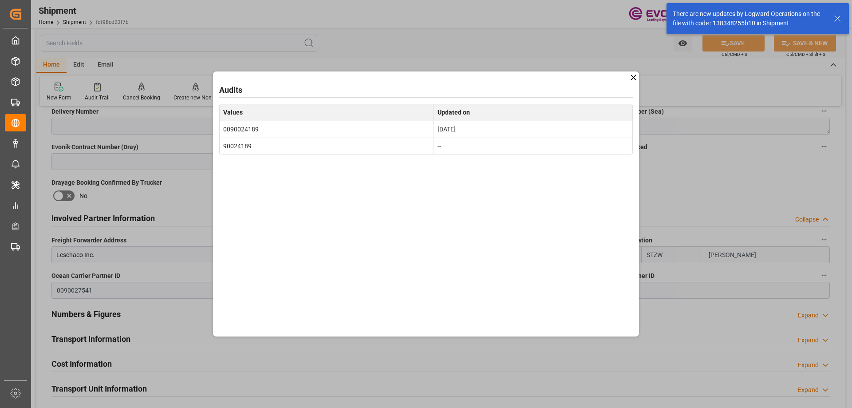
click at [632, 75] on icon at bounding box center [633, 77] width 9 height 9
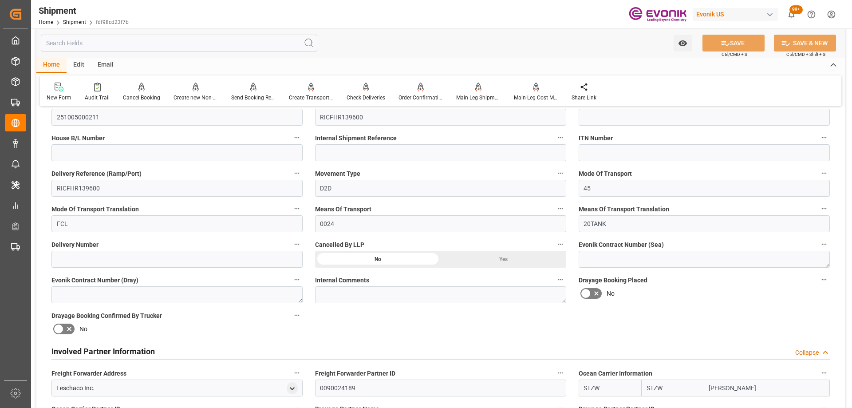
scroll to position [89, 0]
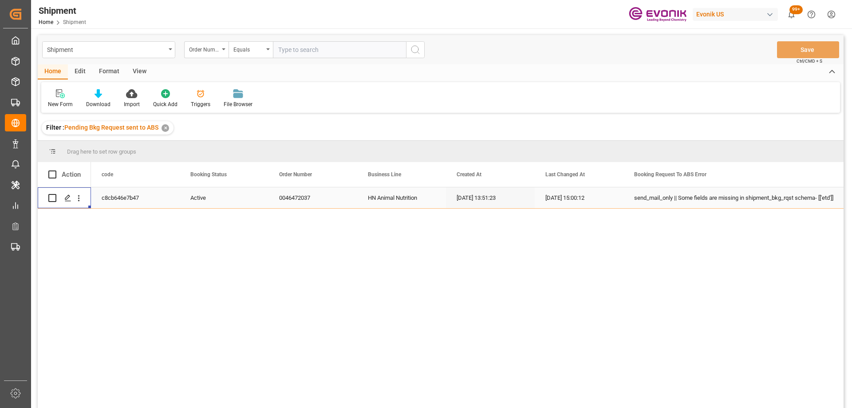
click at [309, 43] on input "text" at bounding box center [339, 49] width 133 height 17
paste input "46476060"
type input "0046476060"
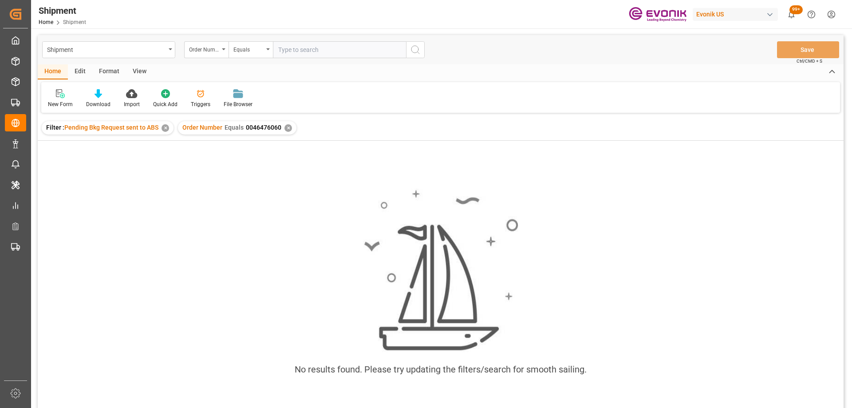
click at [163, 131] on div "✕" at bounding box center [166, 128] width 8 height 8
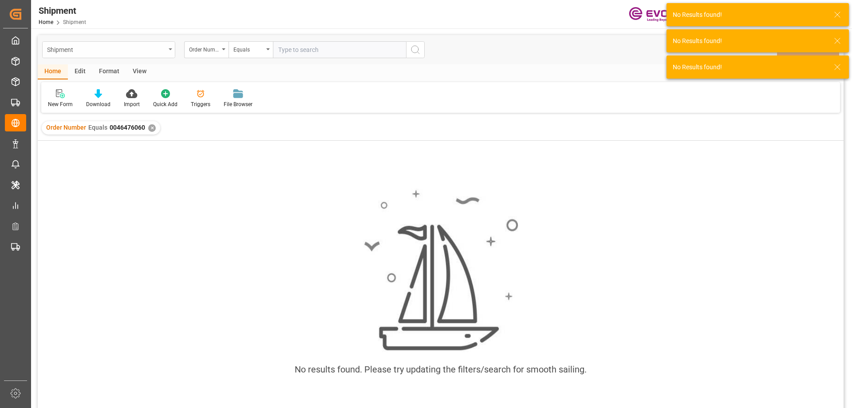
click at [165, 45] on div "Shipment" at bounding box center [106, 49] width 119 height 11
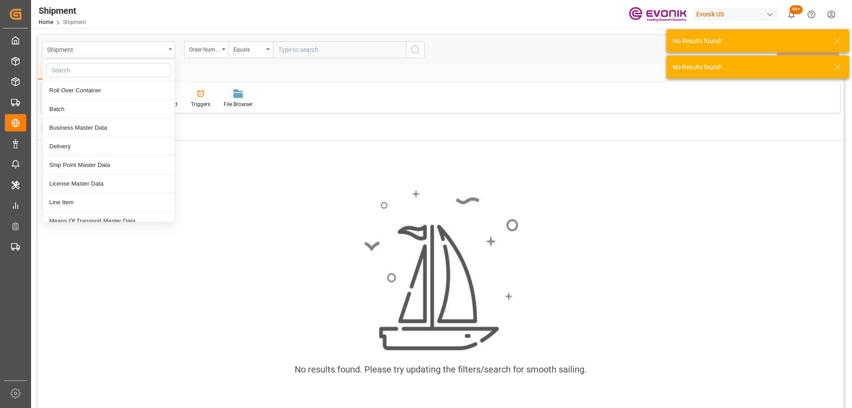
type input "z"
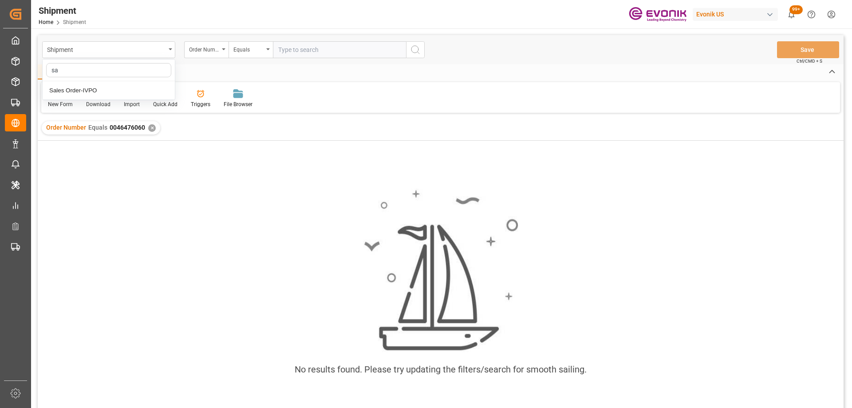
type input "sal"
click at [130, 90] on div "Sales Order-IVPO" at bounding box center [109, 90] width 132 height 19
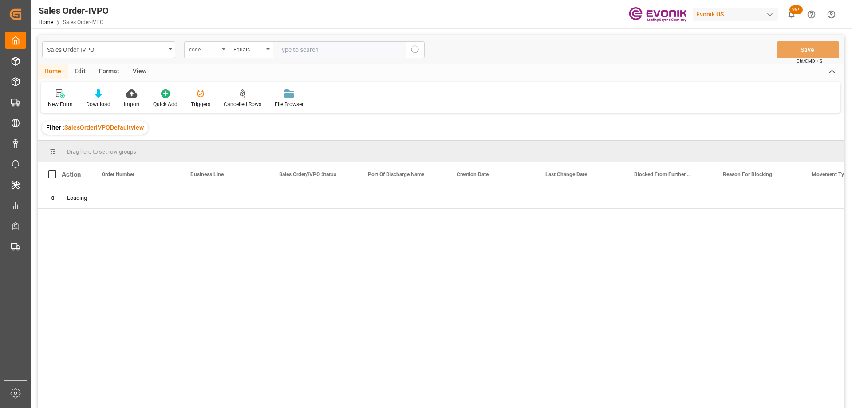
click at [216, 50] on div "code" at bounding box center [204, 49] width 30 height 10
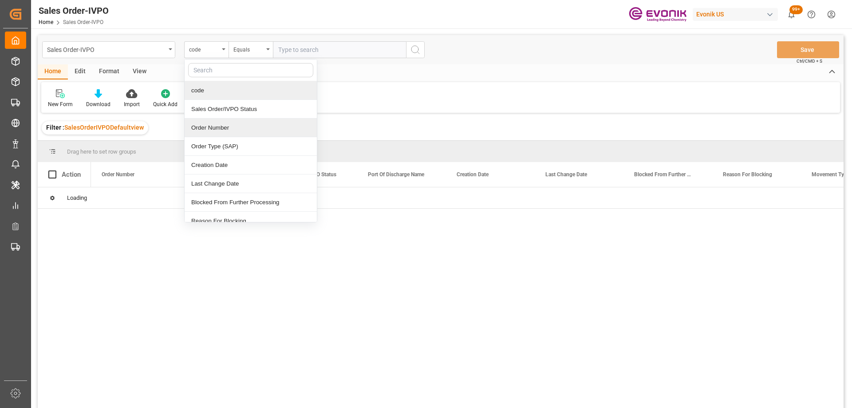
click at [227, 127] on div "Order Number" at bounding box center [251, 128] width 132 height 19
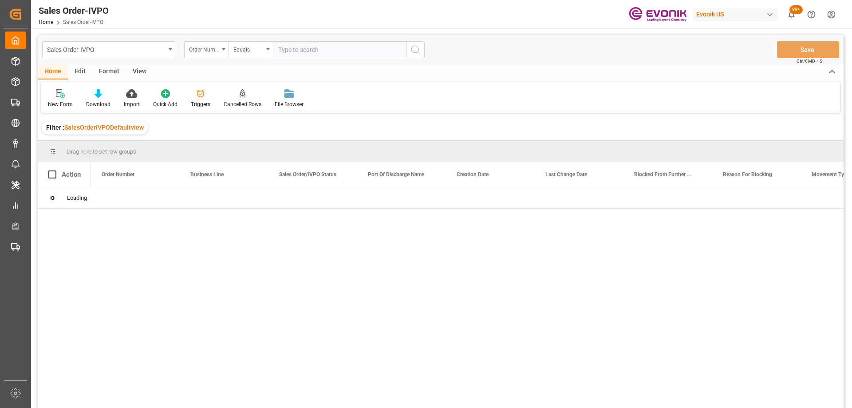
click at [293, 49] on input "text" at bounding box center [339, 49] width 133 height 17
paste input "46476060"
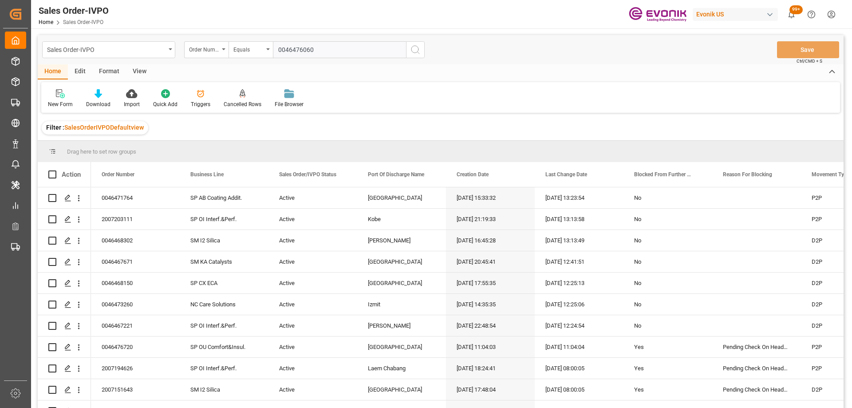
type input "0046476060"
click at [414, 50] on icon "search button" at bounding box center [415, 49] width 11 height 11
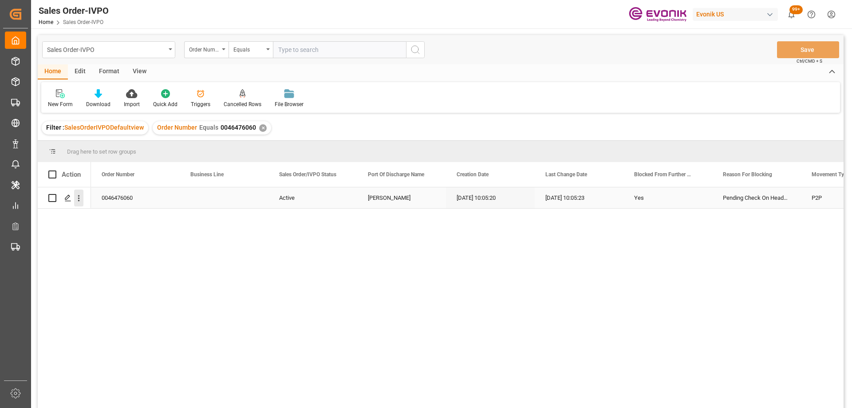
click at [77, 197] on icon "open menu" at bounding box center [78, 198] width 9 height 9
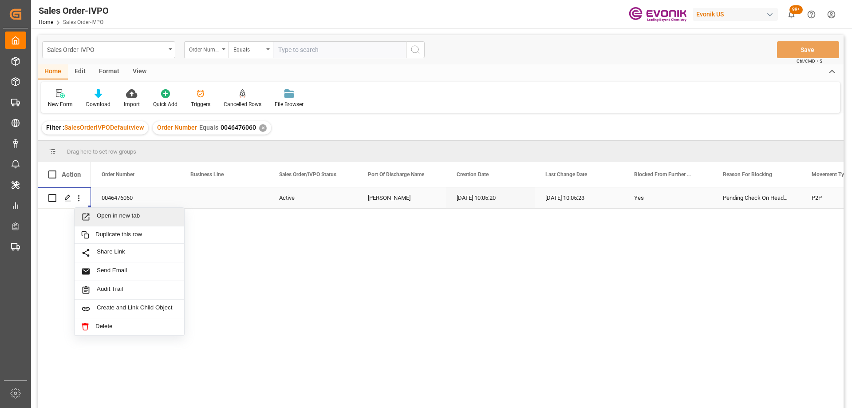
click at [92, 214] on span "Press SPACE to select this row." at bounding box center [89, 216] width 16 height 9
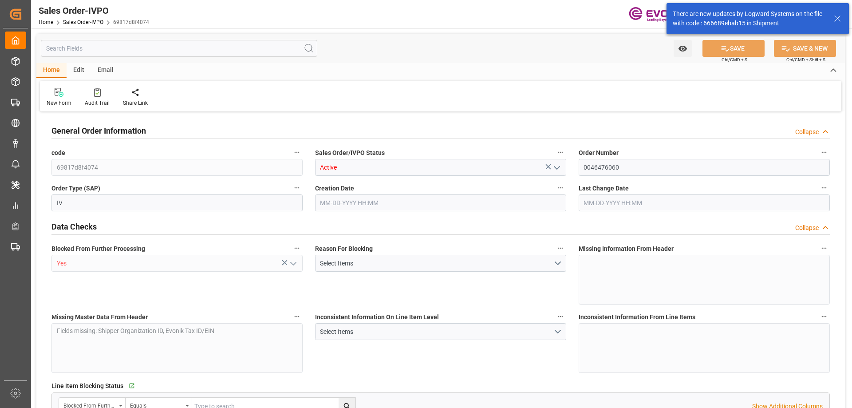
type input "BRSSZ"
type input "0"
type input "1"
type input "8216"
type input "[DATE] 10:05"
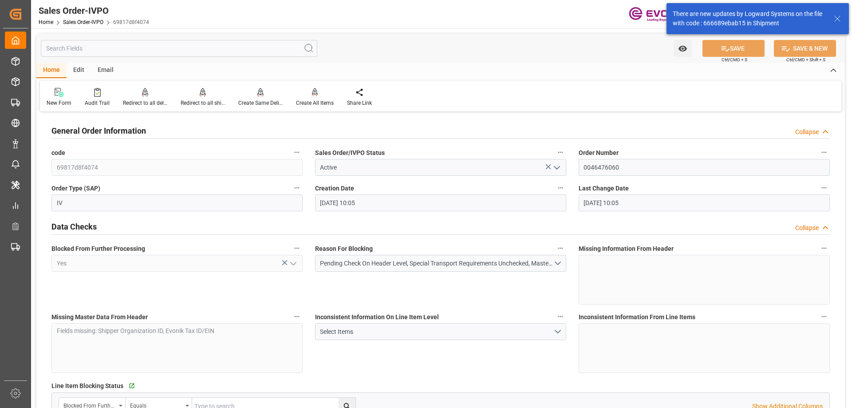
type input "[DATE] 10:05"
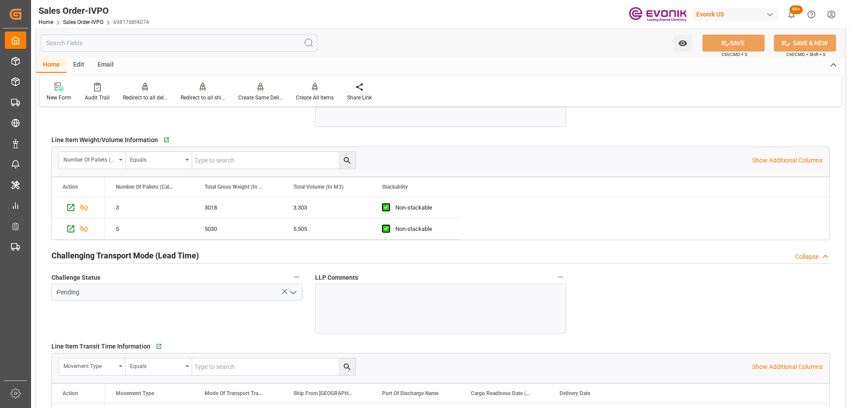
scroll to position [1509, 0]
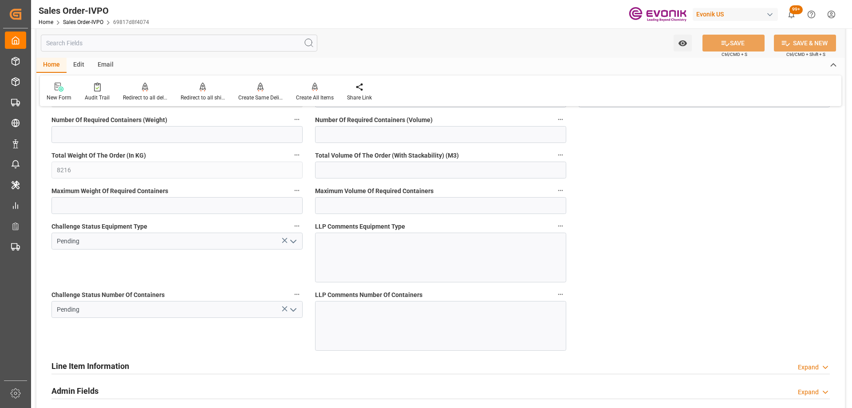
scroll to position [1909, 0]
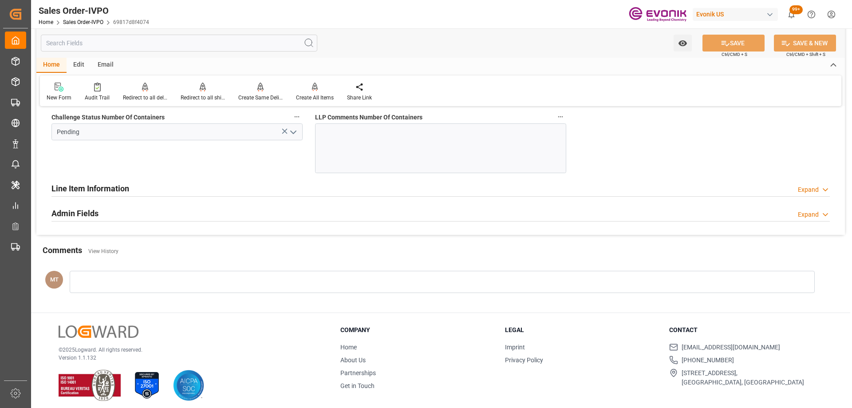
click at [235, 191] on div "Line Item Information Expand" at bounding box center [440, 187] width 779 height 17
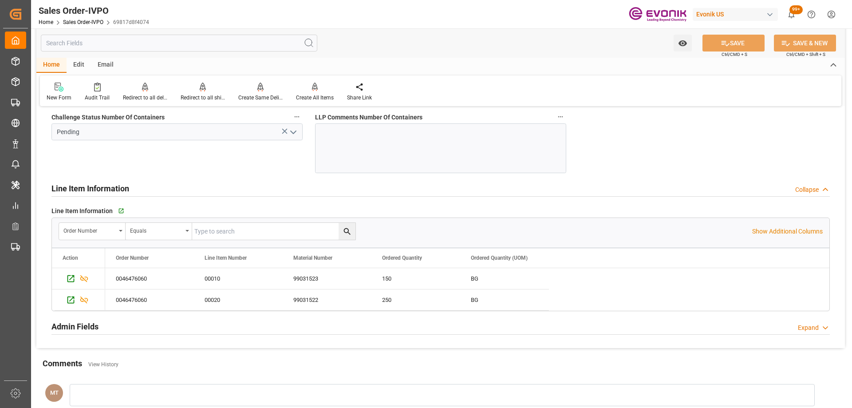
click at [123, 44] on input "text" at bounding box center [179, 43] width 277 height 17
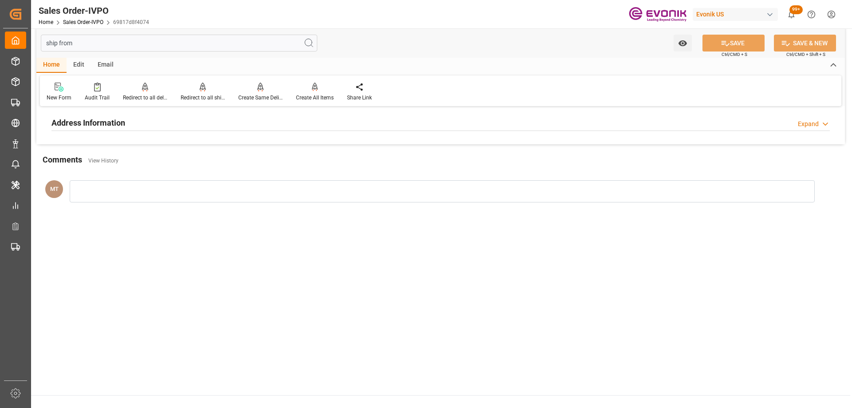
type input "ship from"
click at [270, 128] on div "Address Information Expand" at bounding box center [440, 122] width 779 height 17
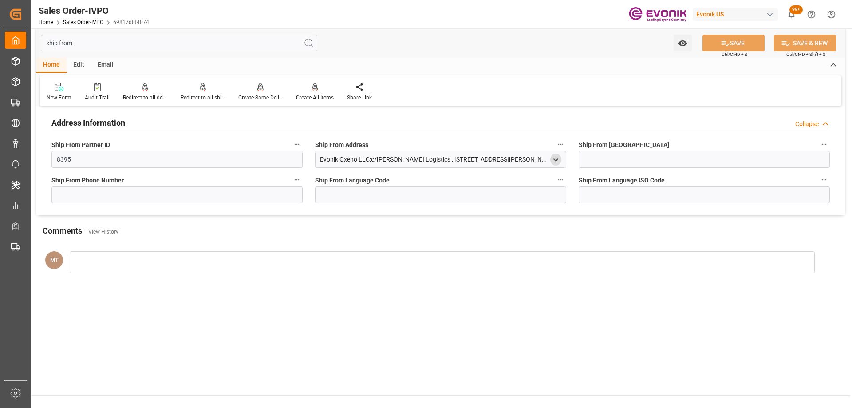
click at [558, 160] on icon "open menu" at bounding box center [556, 160] width 8 height 8
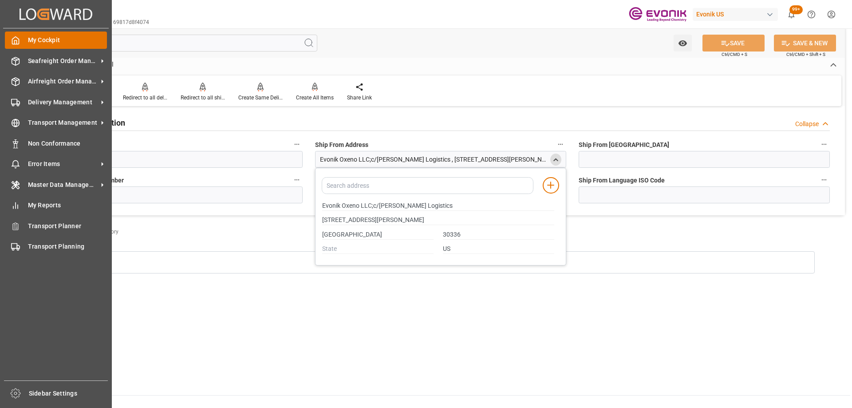
click at [20, 44] on icon at bounding box center [15, 40] width 9 height 9
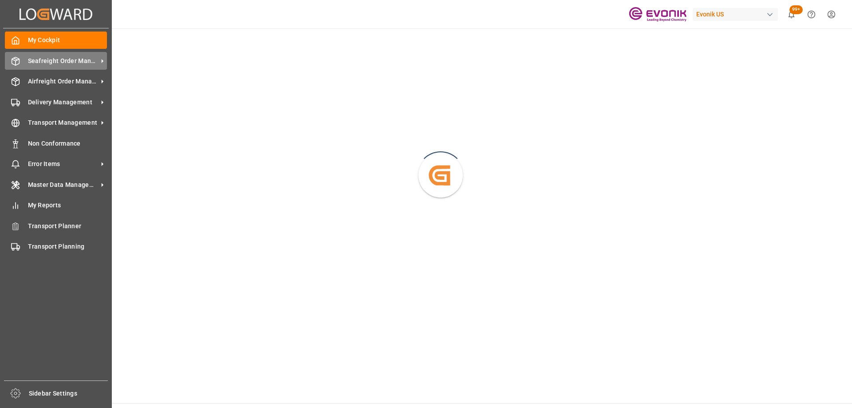
click at [40, 61] on span "Seafreight Order Management" at bounding box center [63, 60] width 70 height 9
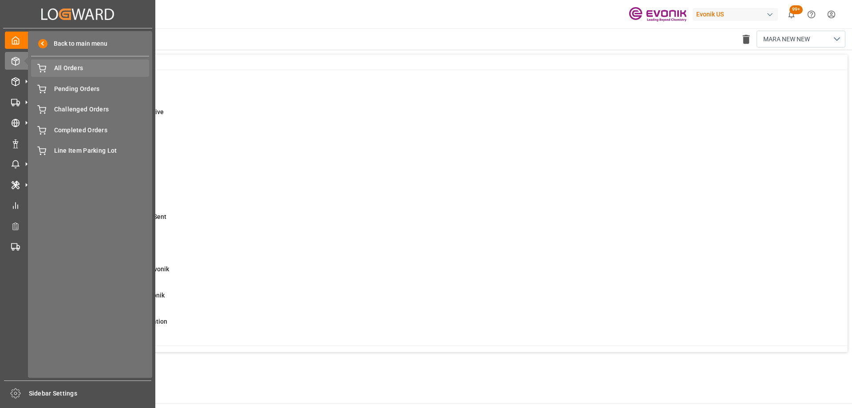
click at [96, 71] on span "All Orders" at bounding box center [101, 67] width 95 height 9
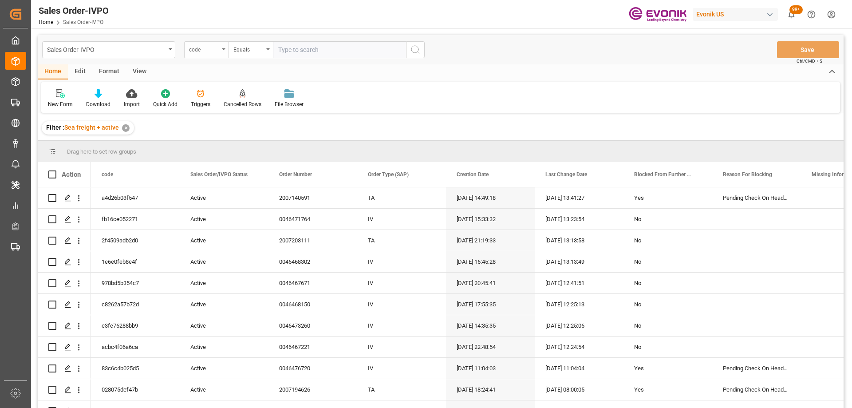
click at [213, 50] on div "code" at bounding box center [204, 49] width 30 height 10
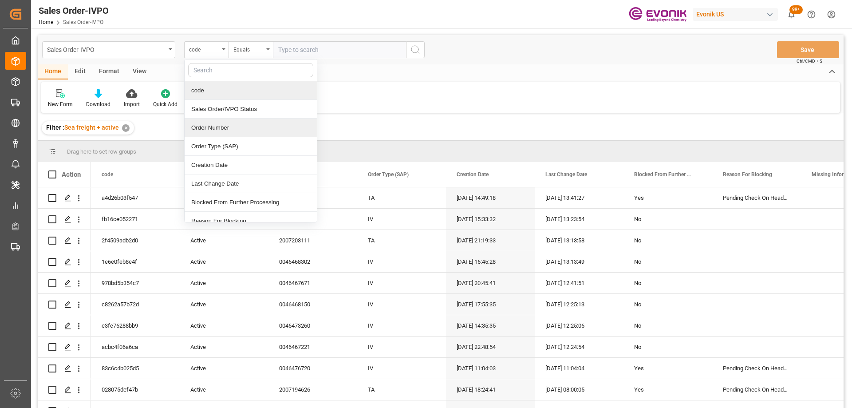
click at [219, 125] on div "Order Number" at bounding box center [251, 128] width 132 height 19
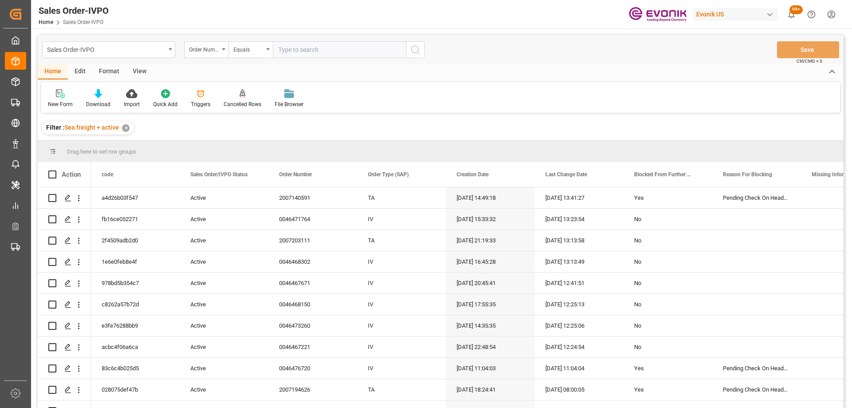
click at [304, 47] on input "text" at bounding box center [339, 49] width 133 height 17
paste input "2007216933"
type input "2007216933"
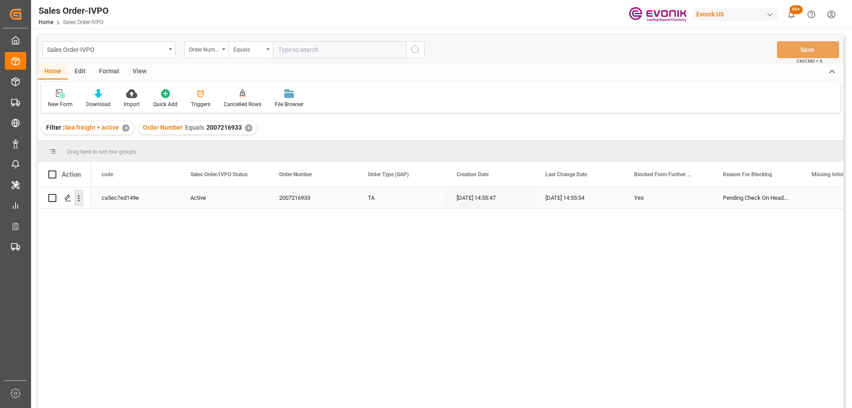
click at [82, 196] on icon "open menu" at bounding box center [78, 198] width 9 height 9
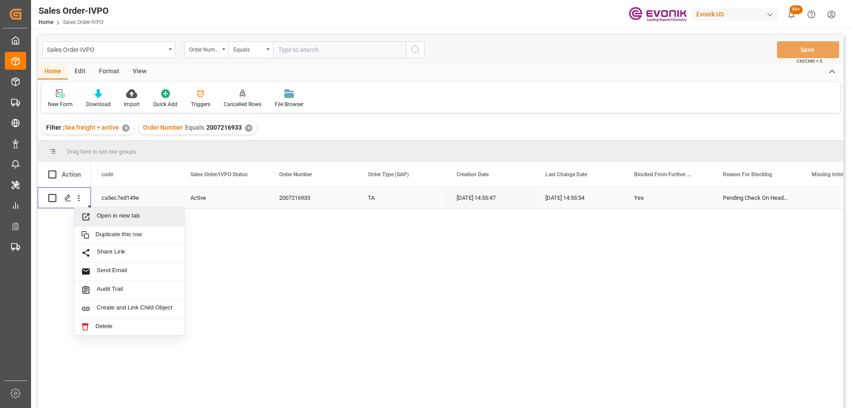
click at [102, 218] on span "Open in new tab" at bounding box center [137, 216] width 81 height 9
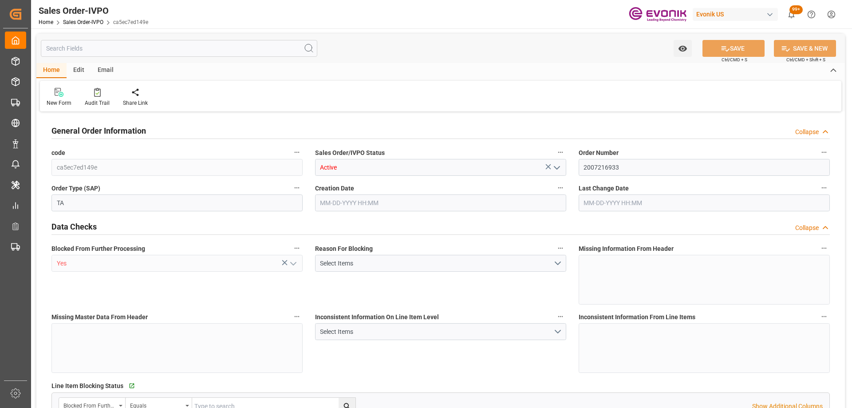
type input "GTGUA"
type input "0"
type input "1"
type input "6180"
type input "[DATE] 14:55"
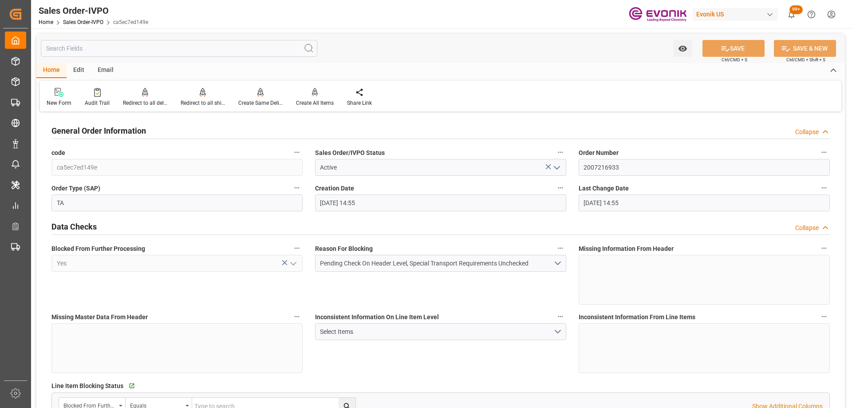
type input "[DATE] 14:55"
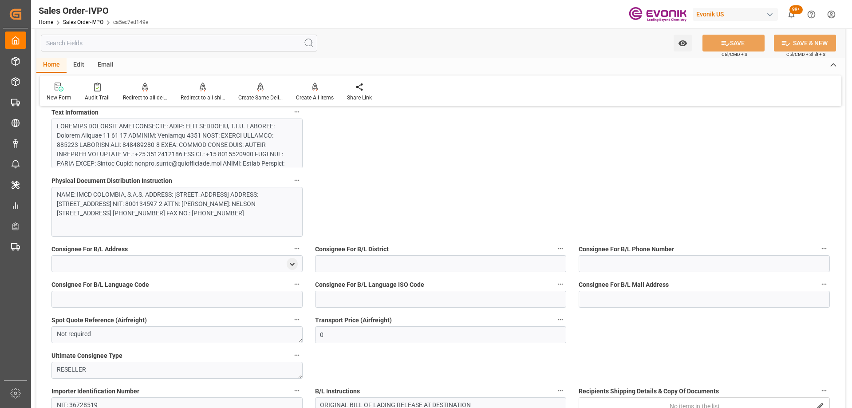
scroll to position [488, 0]
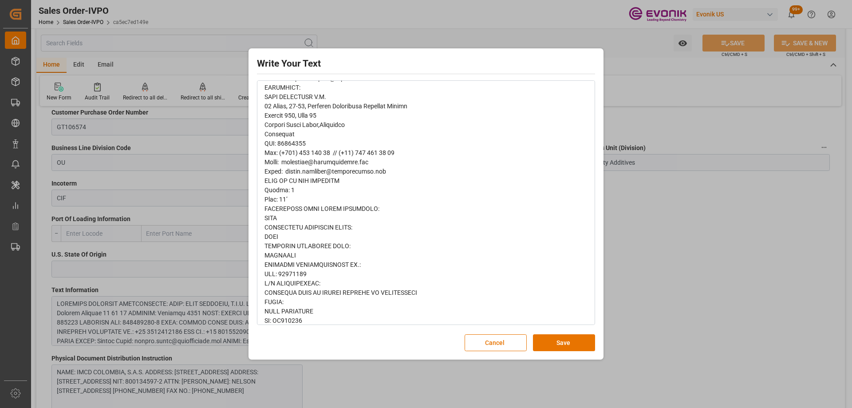
scroll to position [418, 0]
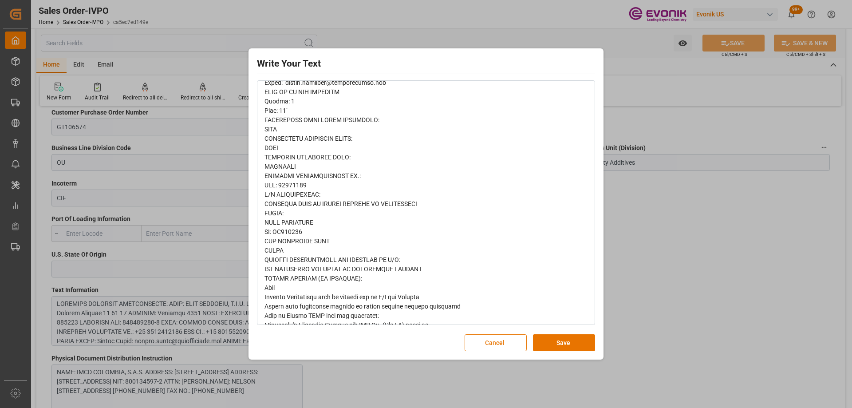
click at [488, 342] on button "Cancel" at bounding box center [496, 342] width 62 height 17
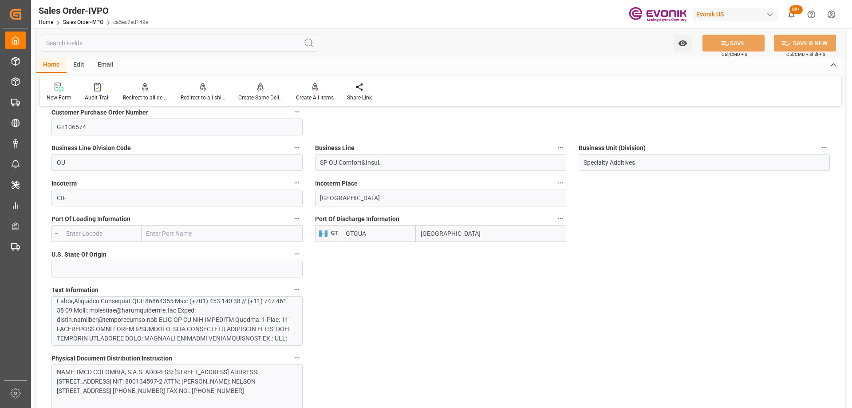
scroll to position [666, 0]
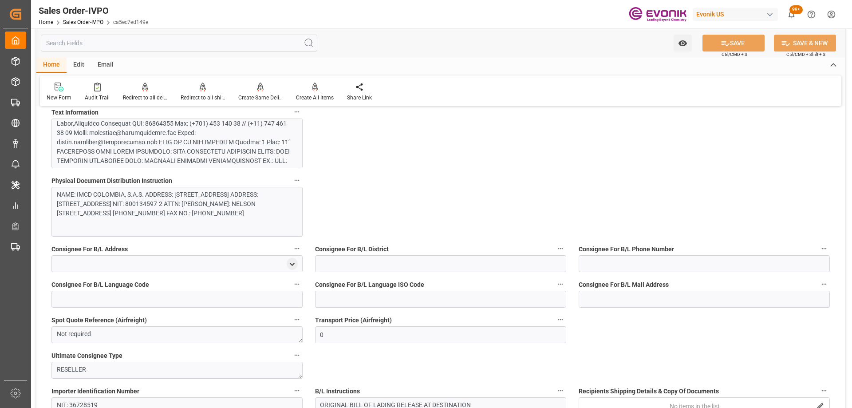
click at [257, 200] on div "NAME: IMCD COLOMBIA, S.A.S. ADDRESS: [STREET_ADDRESS] ADDRESS: [STREET_ADDRESS]…" at bounding box center [174, 204] width 234 height 28
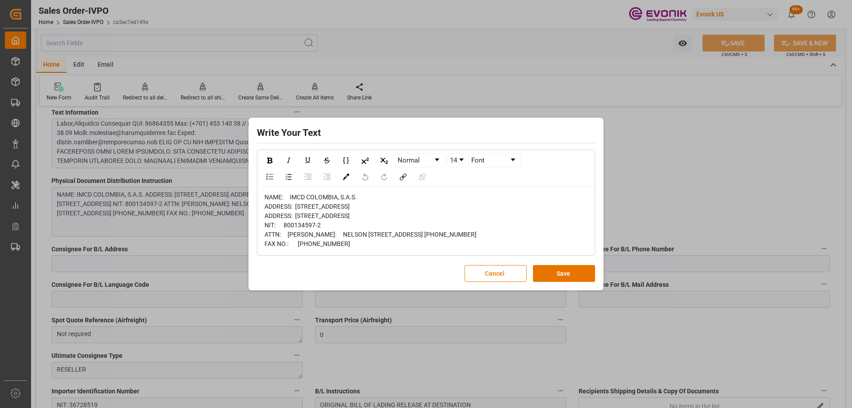
click at [473, 282] on button "Cancel" at bounding box center [496, 273] width 62 height 17
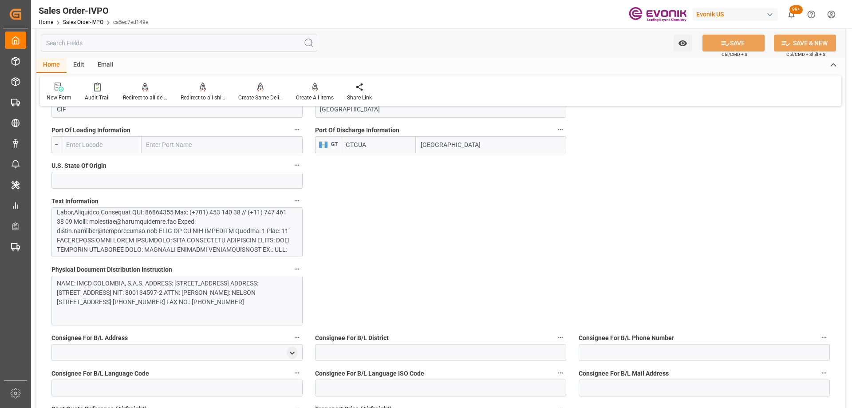
scroll to position [488, 0]
